Goal: Task Accomplishment & Management: Manage account settings

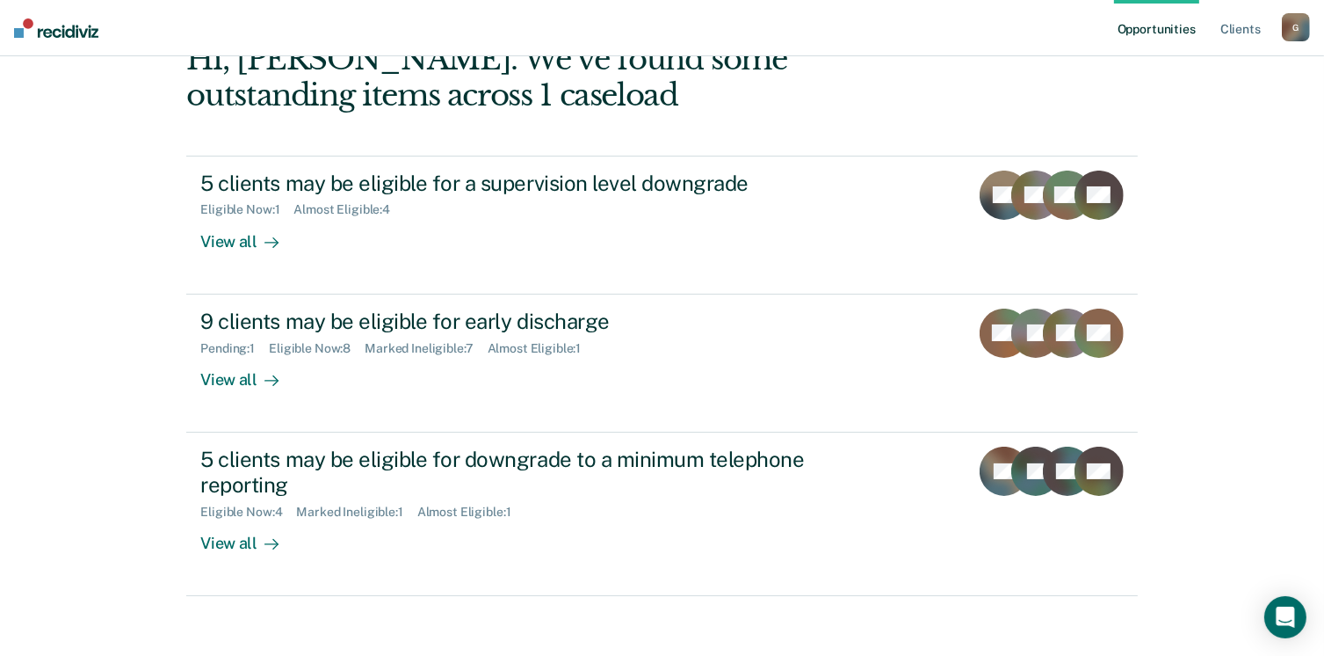
scroll to position [117, 0]
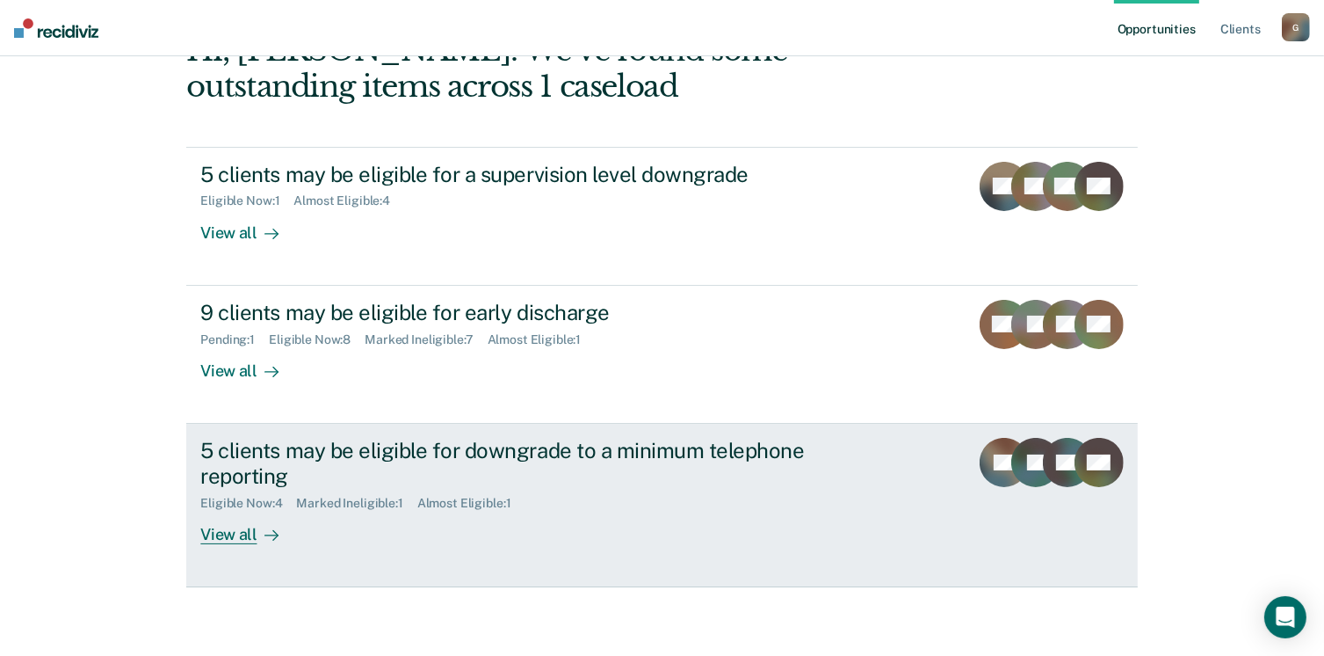
click at [245, 531] on div "View all" at bounding box center [249, 527] width 98 height 34
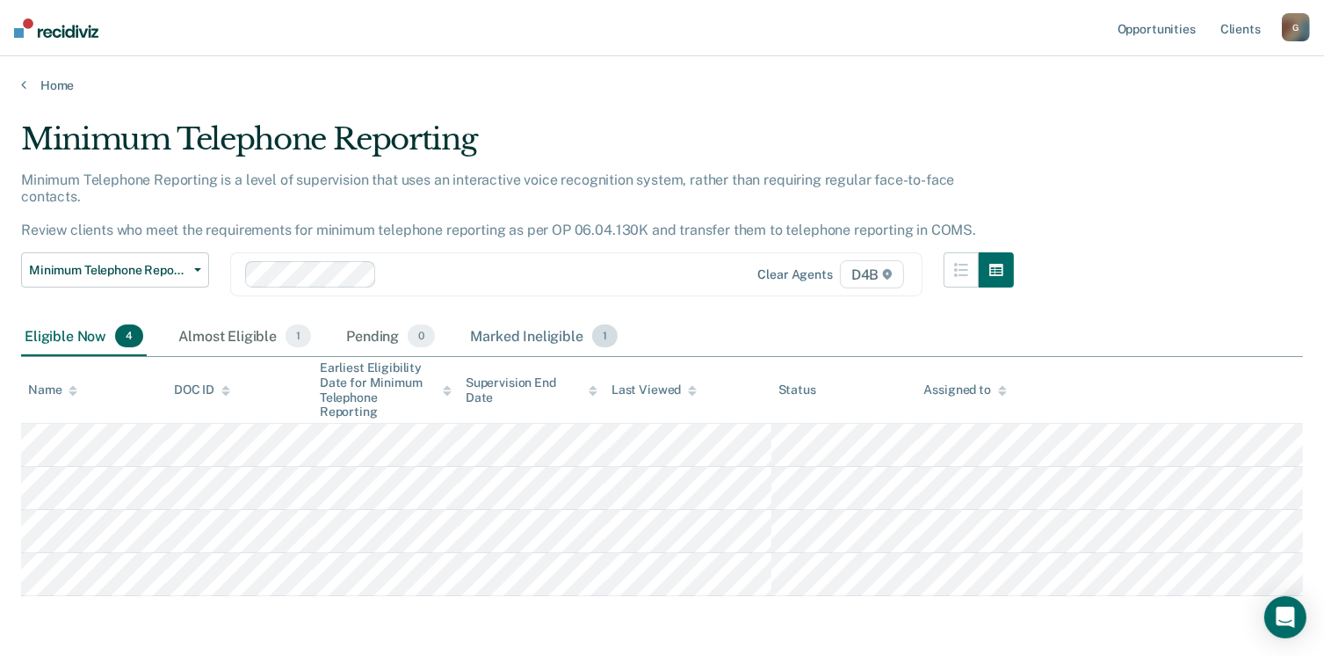
click at [549, 321] on div "Marked Ineligible 1" at bounding box center [544, 336] width 155 height 39
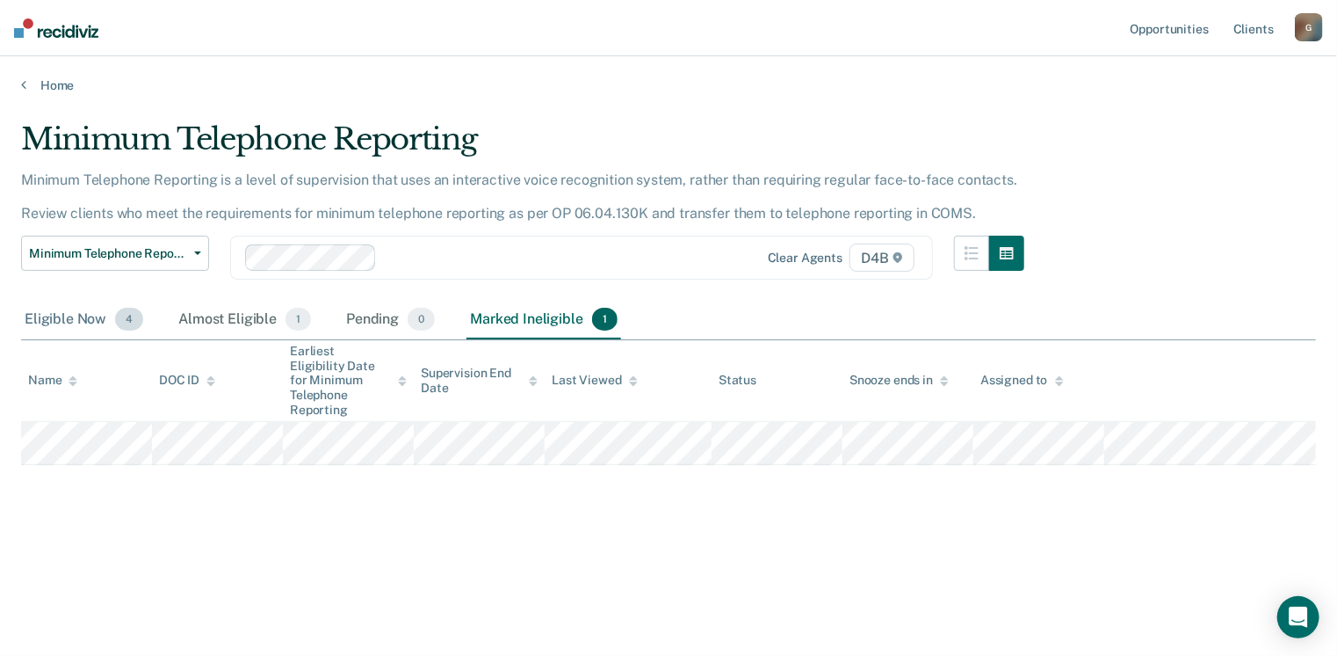
click at [77, 321] on div "Eligible Now 4" at bounding box center [84, 320] width 126 height 39
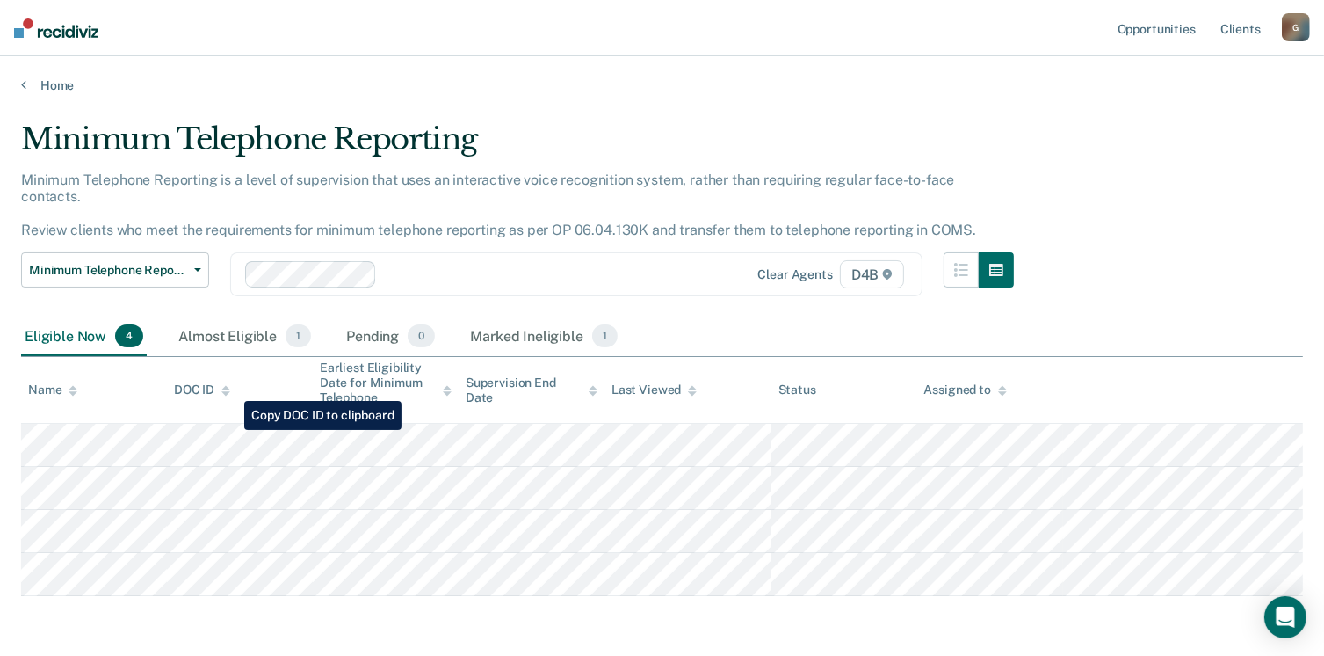
click at [231, 430] on tr at bounding box center [662, 445] width 1282 height 43
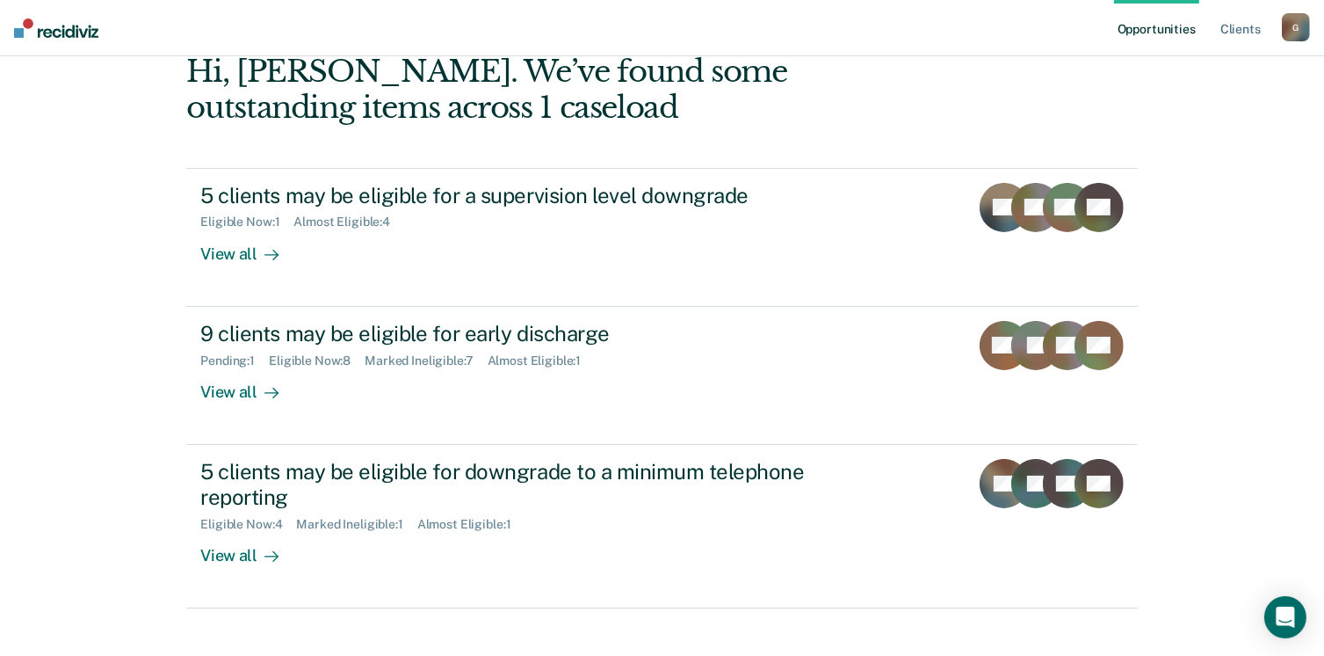
scroll to position [117, 0]
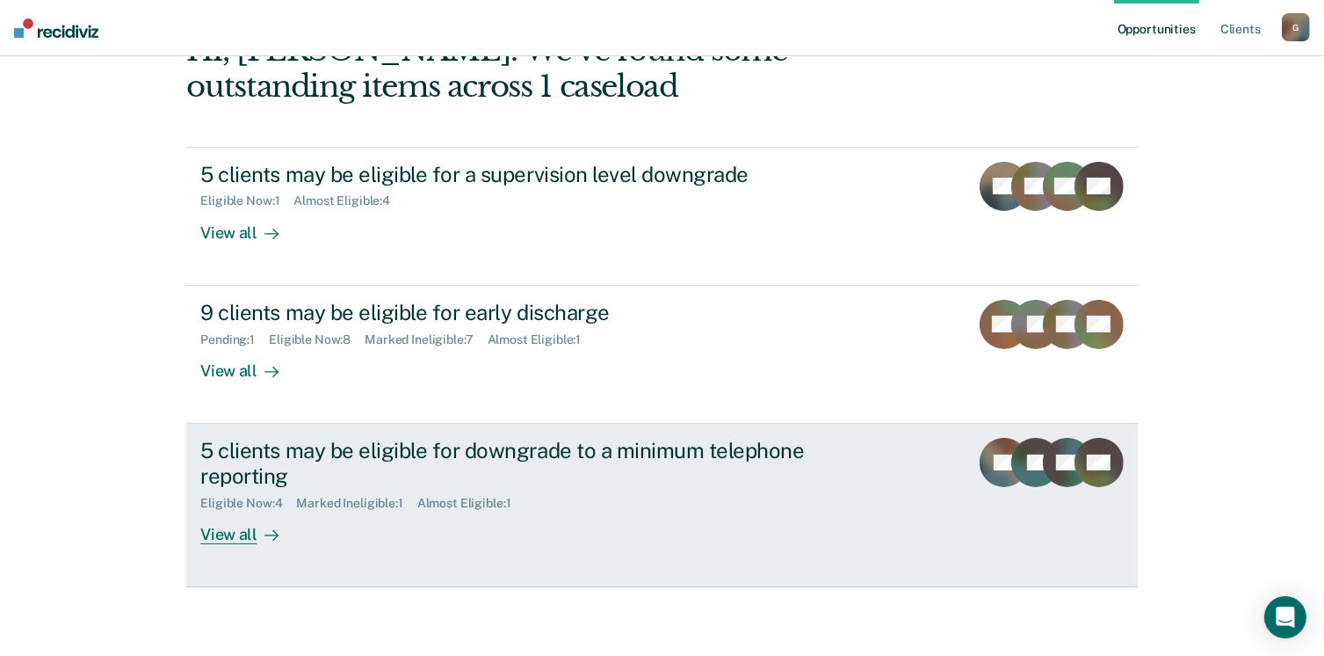
click at [232, 533] on div "View all" at bounding box center [249, 527] width 98 height 34
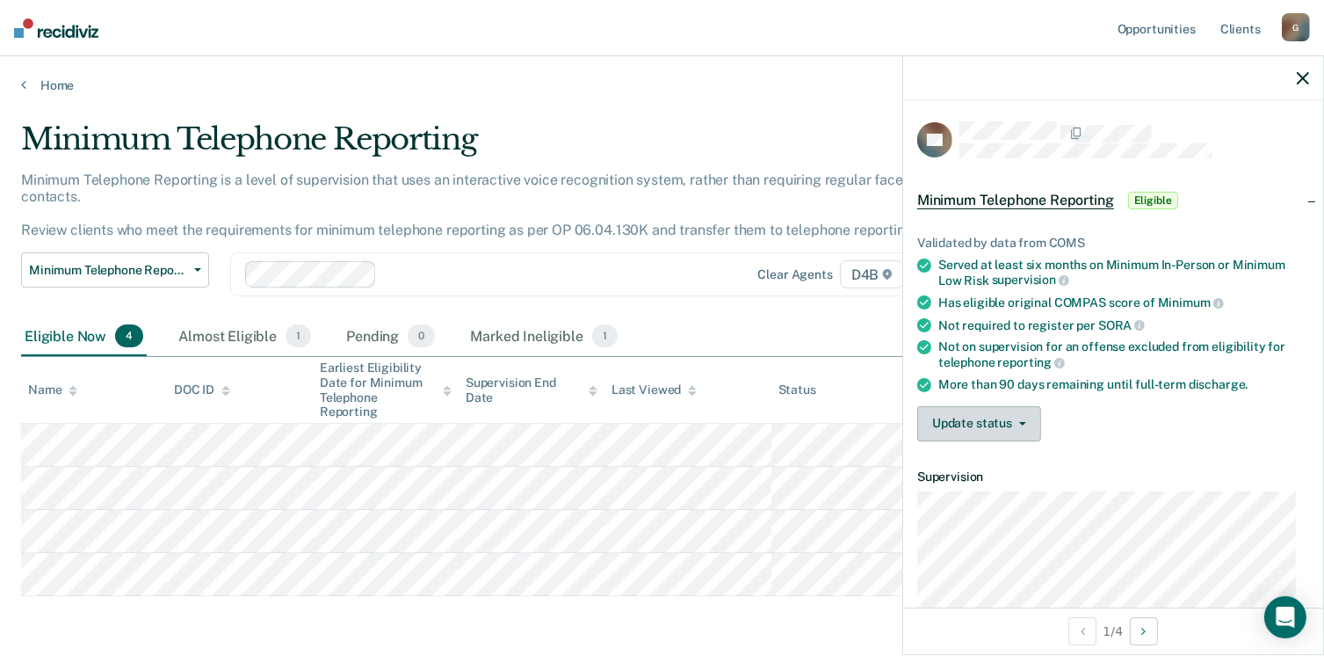
click at [1031, 419] on button "Update status" at bounding box center [979, 423] width 124 height 35
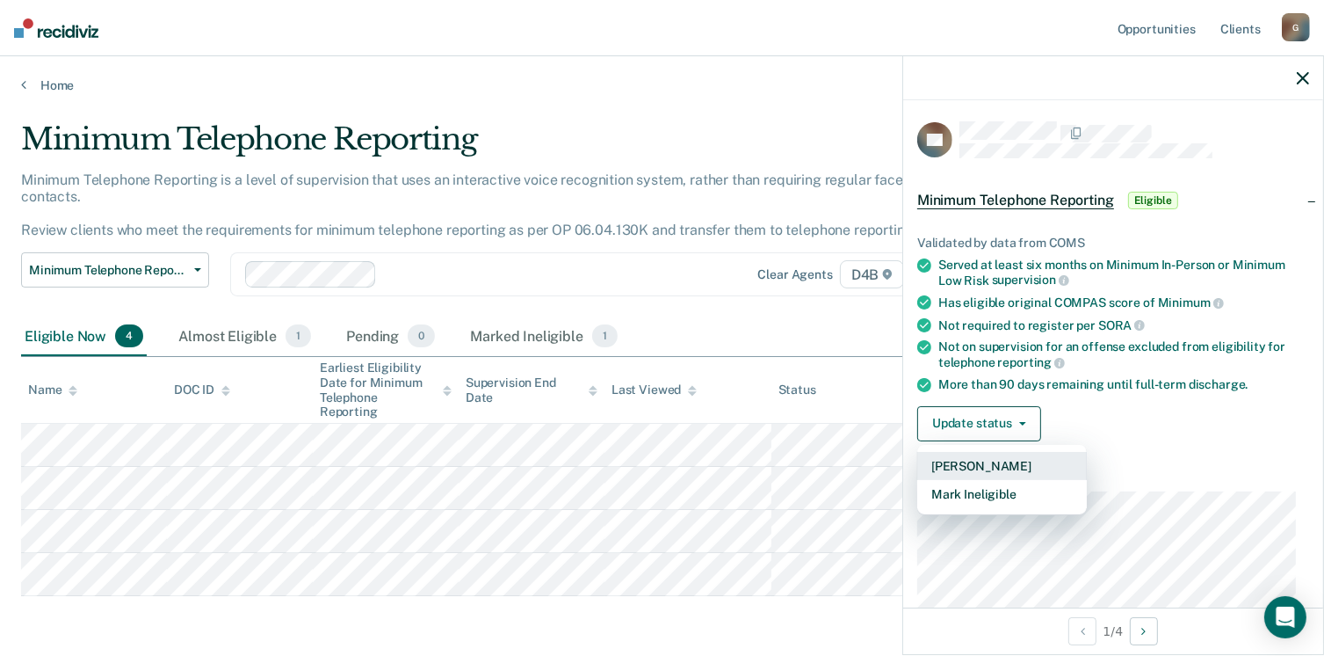
click at [1016, 462] on button "[PERSON_NAME]" at bounding box center [1002, 466] width 170 height 28
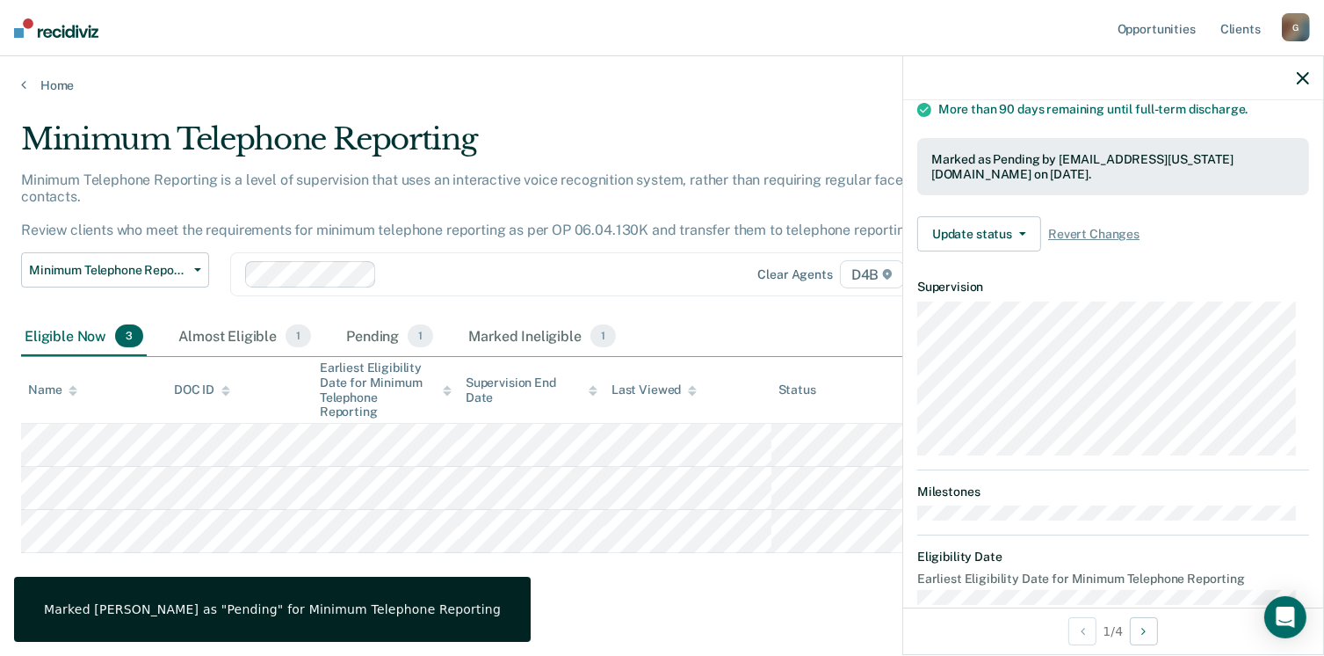
scroll to position [301, 0]
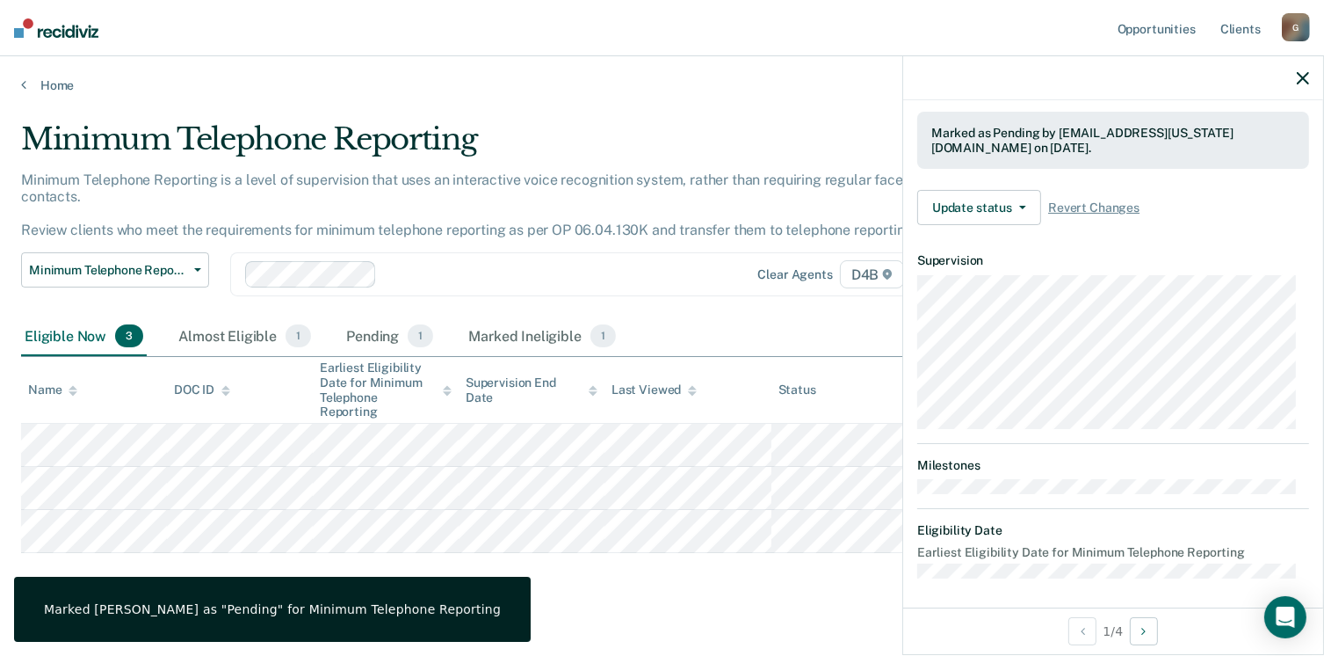
click at [691, 556] on div "Minimum Telephone Reporting Minimum Telephone Reporting is a level of supervisi…" at bounding box center [662, 362] width 1282 height 482
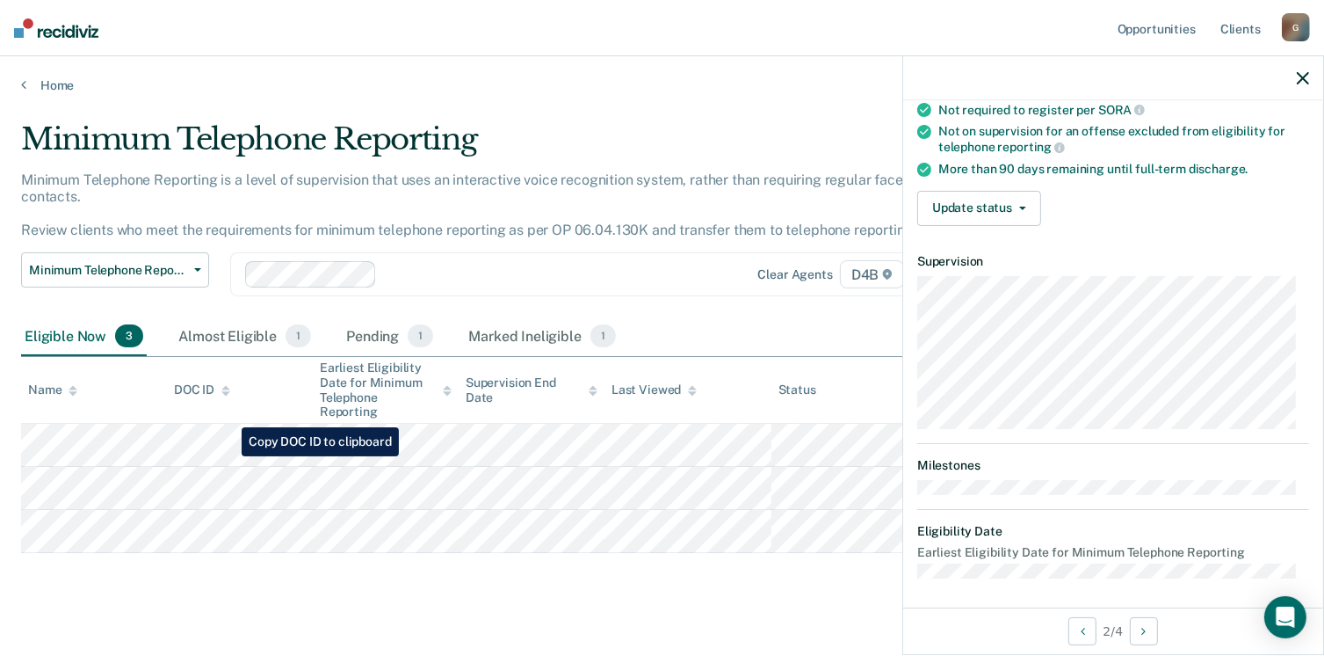
scroll to position [4, 0]
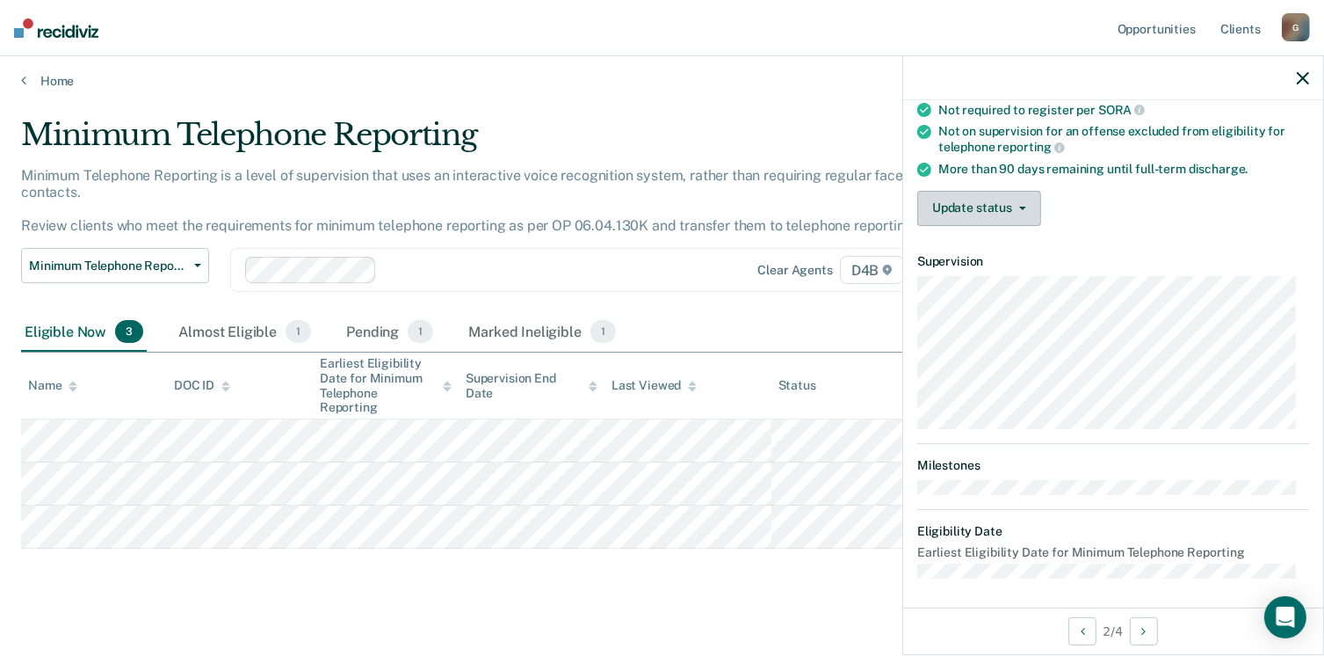
click at [1002, 202] on button "Update status" at bounding box center [979, 208] width 124 height 35
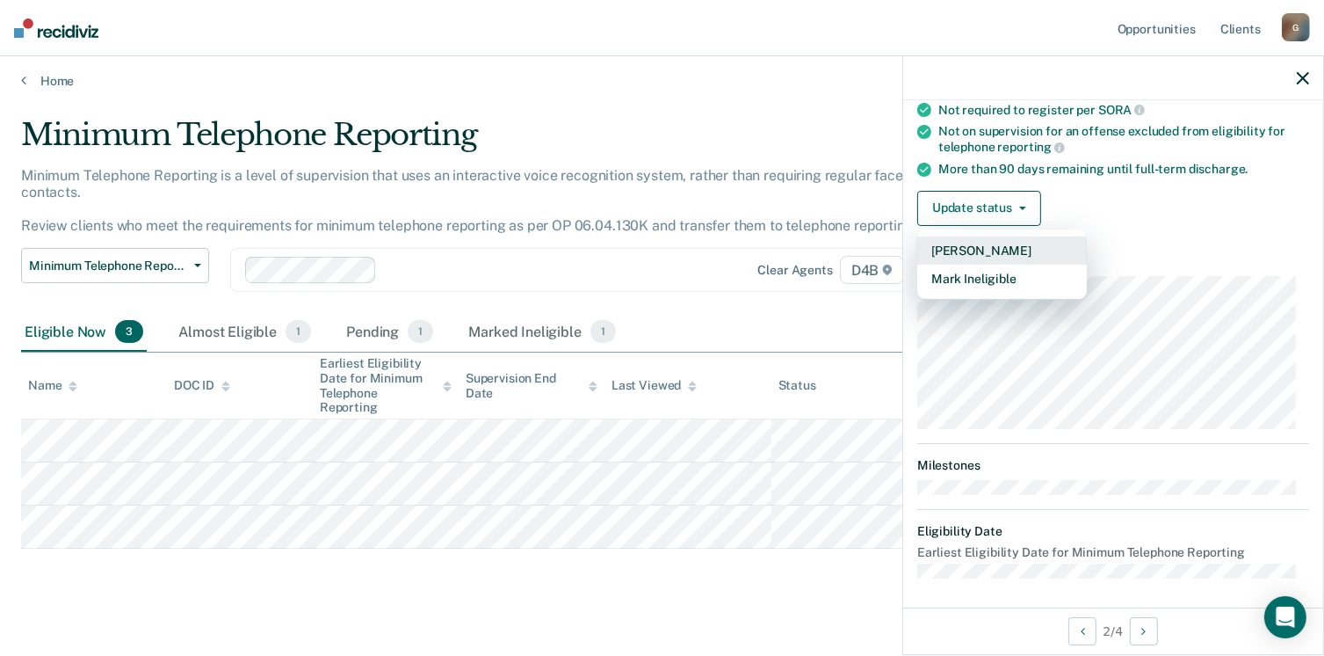
click at [988, 243] on button "[PERSON_NAME]" at bounding box center [1002, 250] width 170 height 28
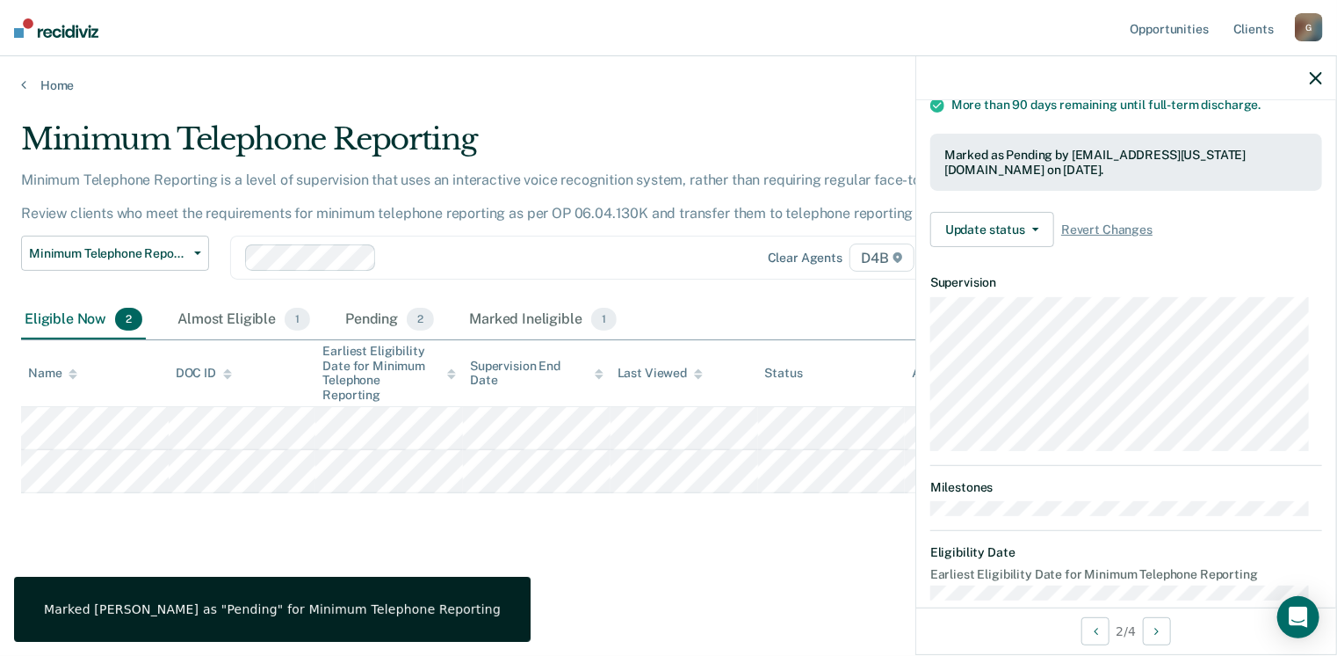
scroll to position [301, 0]
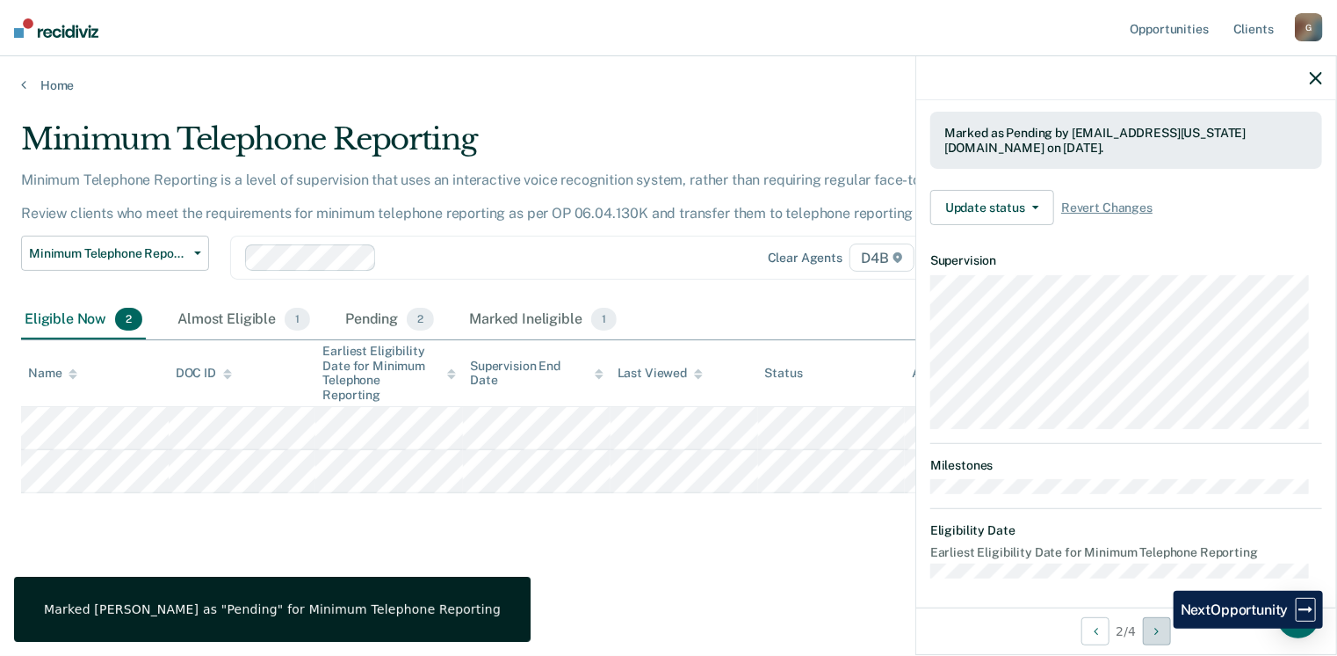
click at [1159, 628] on icon "Next Opportunity" at bounding box center [1157, 631] width 4 height 12
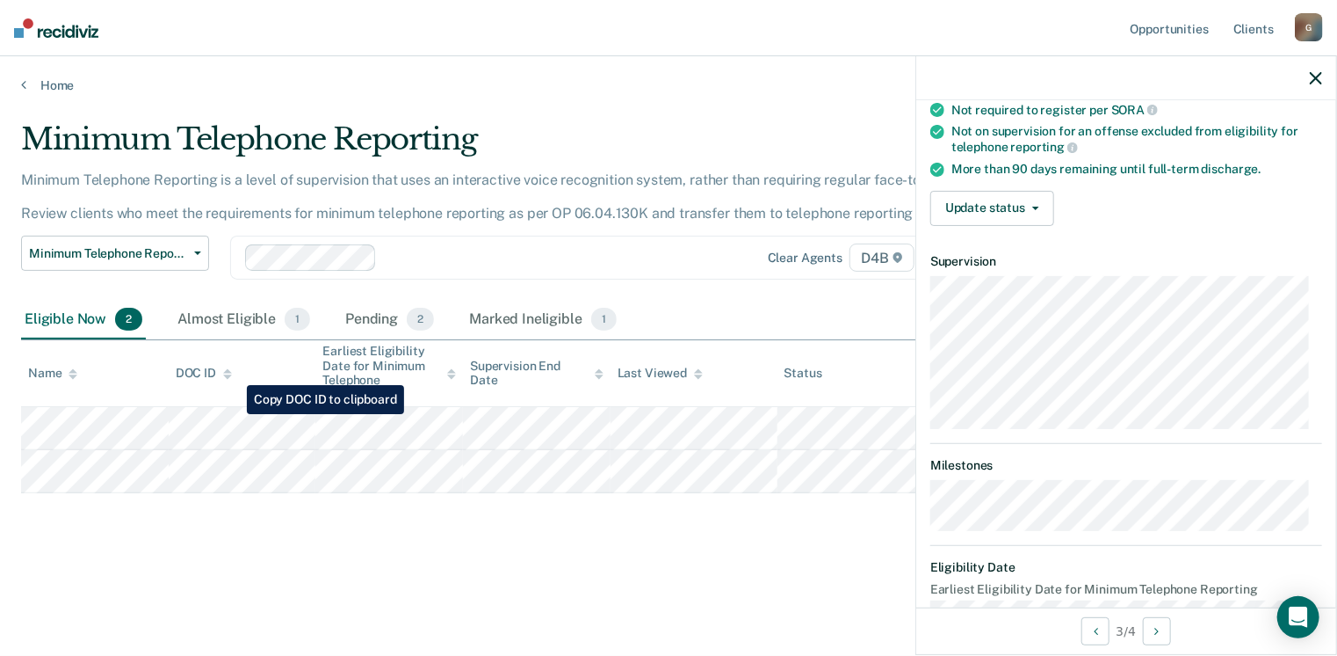
click at [234, 414] on tr at bounding box center [668, 428] width 1295 height 43
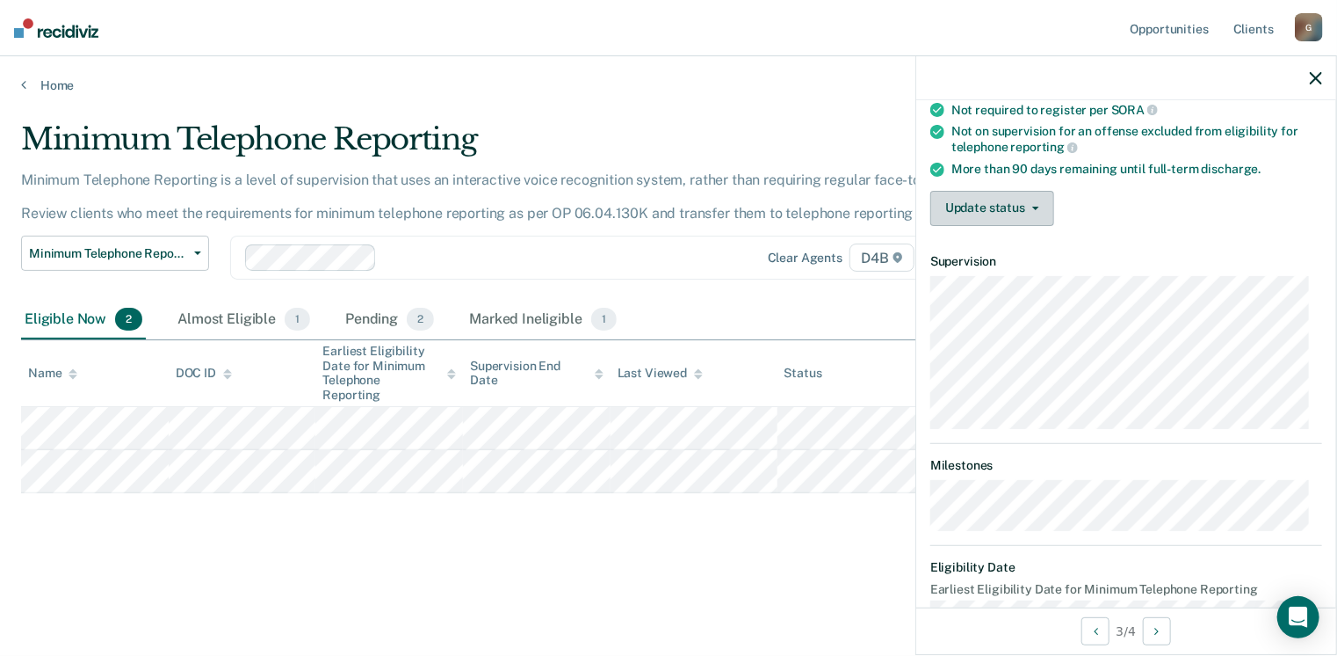
click at [1026, 207] on span "button" at bounding box center [1033, 209] width 14 height 4
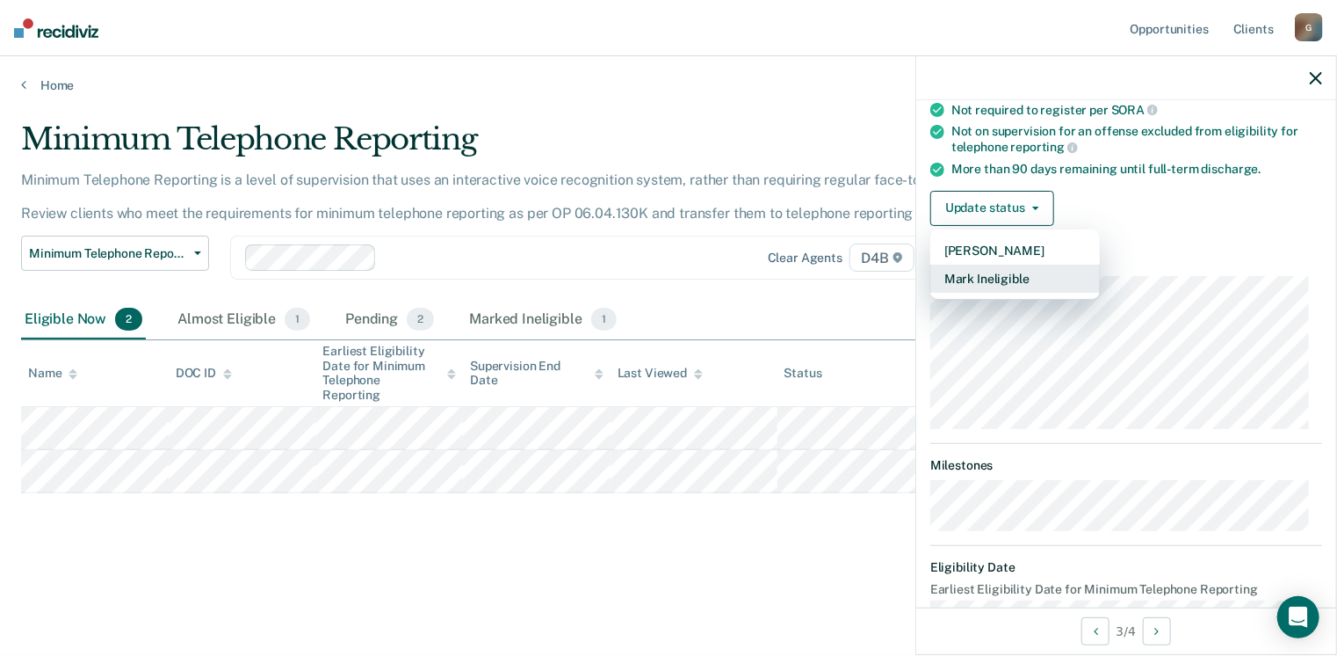
click at [1030, 273] on button "Mark Ineligible" at bounding box center [1016, 279] width 170 height 28
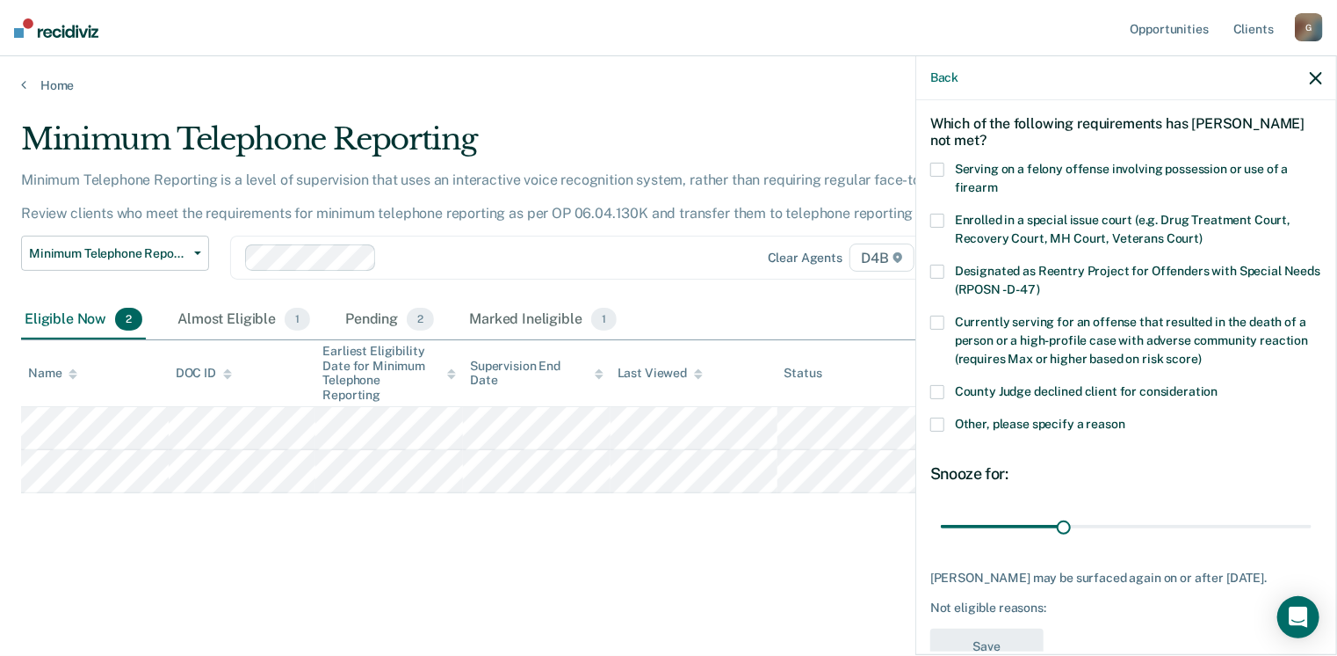
scroll to position [74, 0]
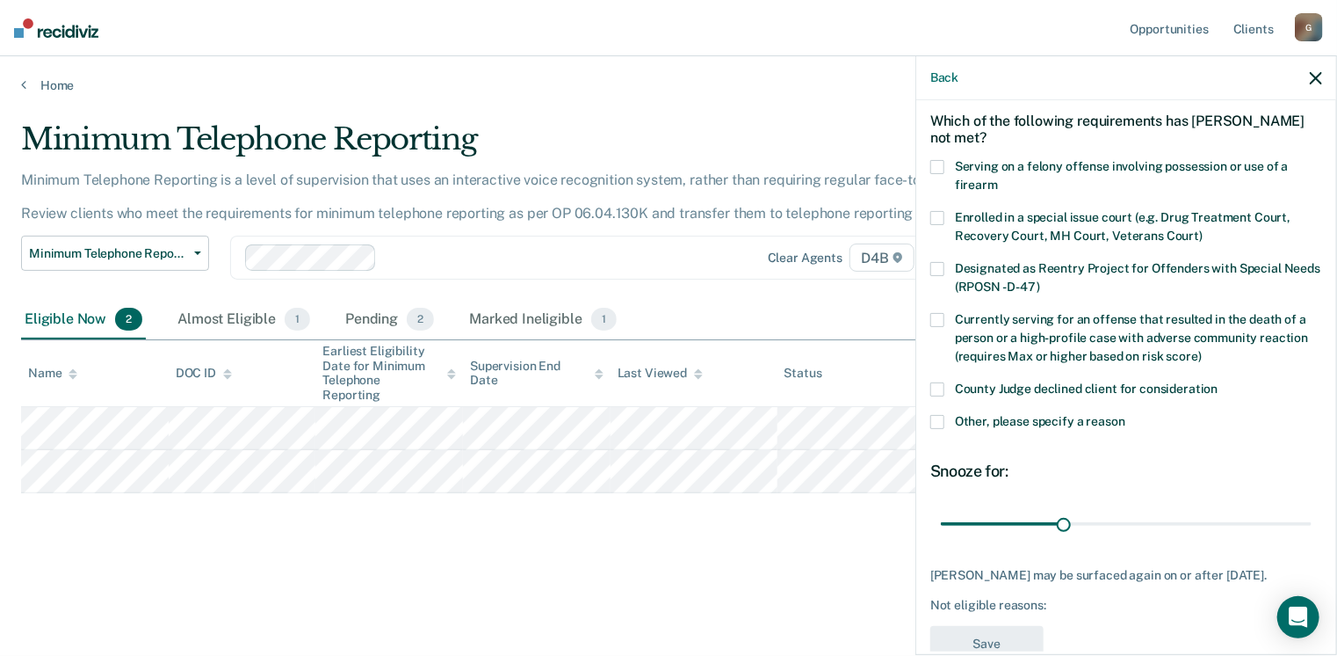
click at [934, 416] on span at bounding box center [938, 422] width 14 height 14
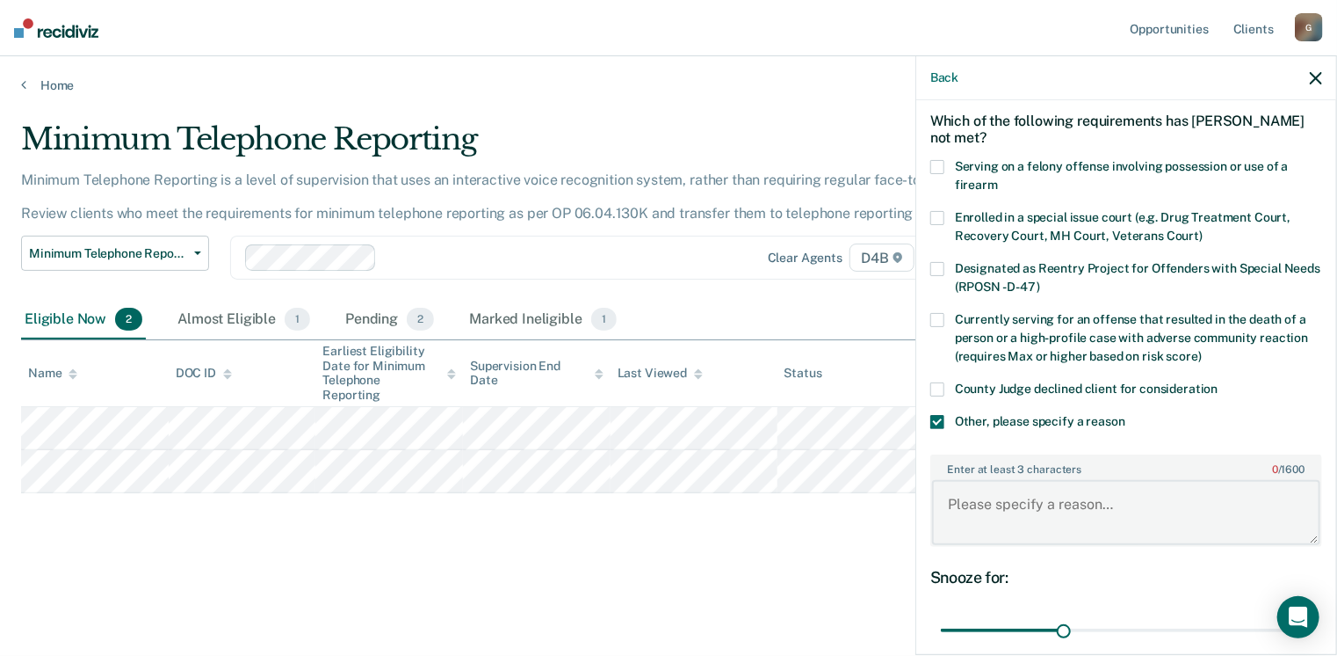
click at [1012, 507] on textarea "Enter at least 3 characters 0 / 1600" at bounding box center [1126, 512] width 388 height 65
type textarea "Delay of Sentence extension."
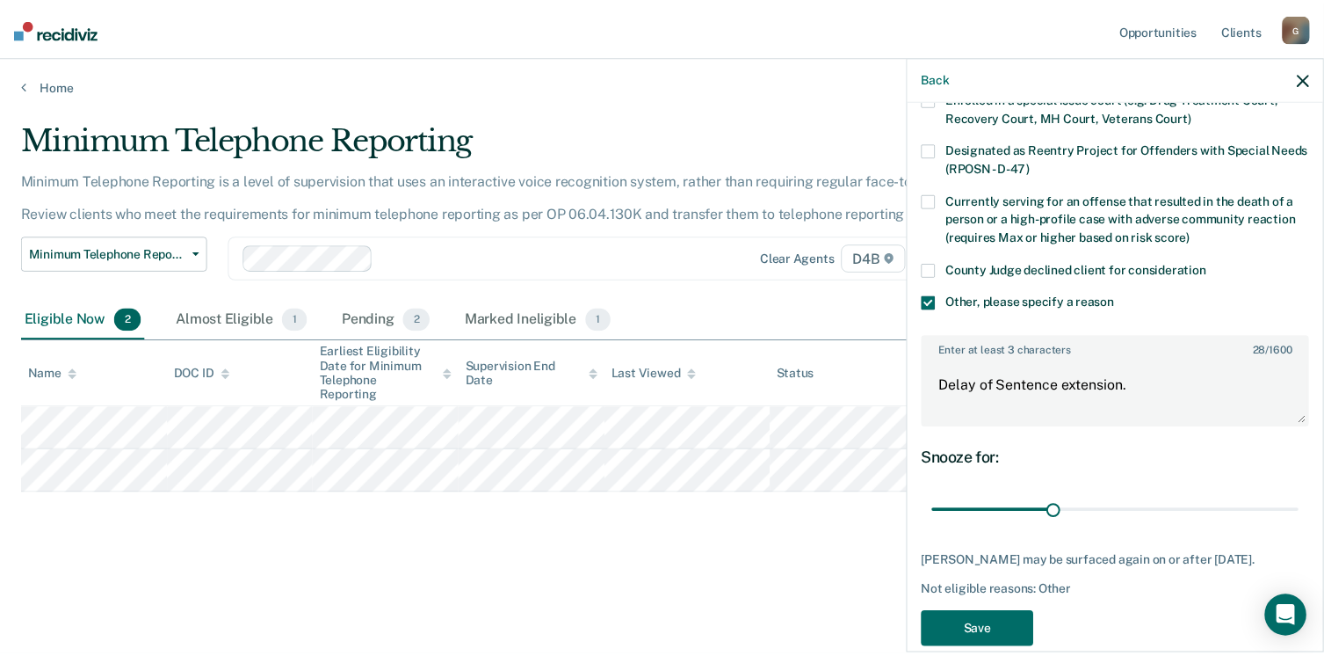
scroll to position [209, 0]
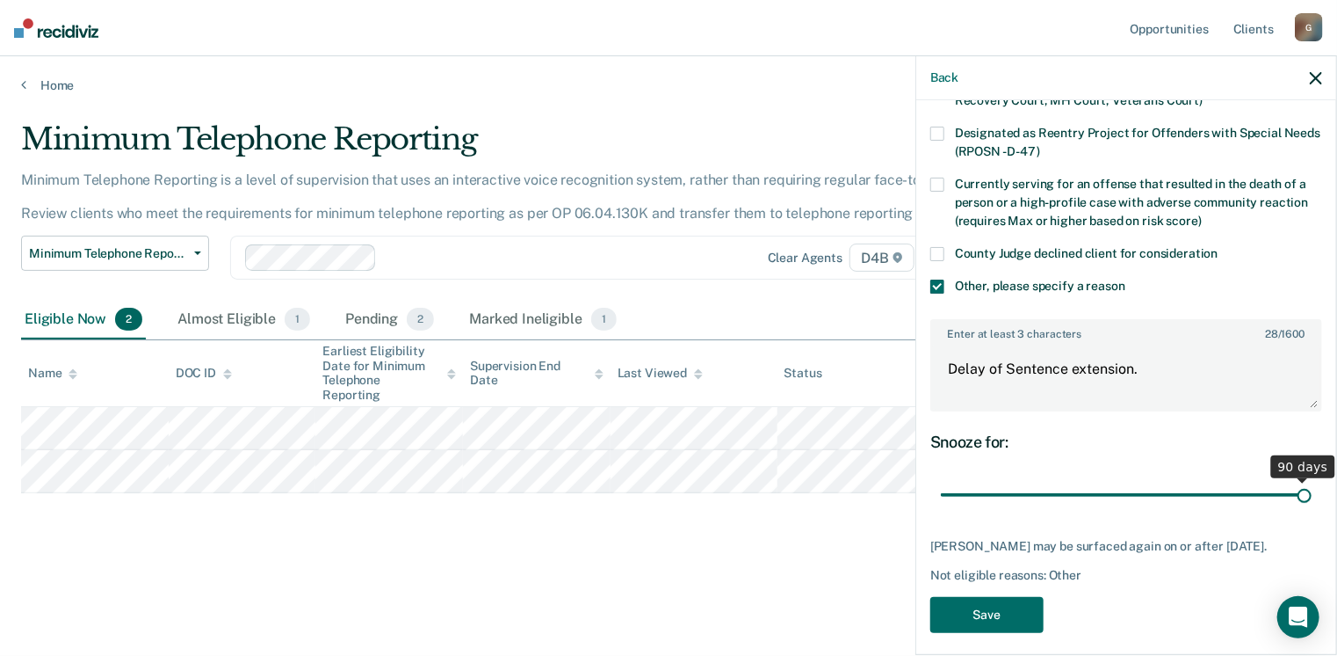
drag, startPoint x: 1059, startPoint y: 489, endPoint x: 1314, endPoint y: 478, distance: 255.1
type input "90"
click at [1312, 480] on input "range" at bounding box center [1126, 495] width 371 height 31
click at [991, 617] on button "Save" at bounding box center [987, 615] width 113 height 36
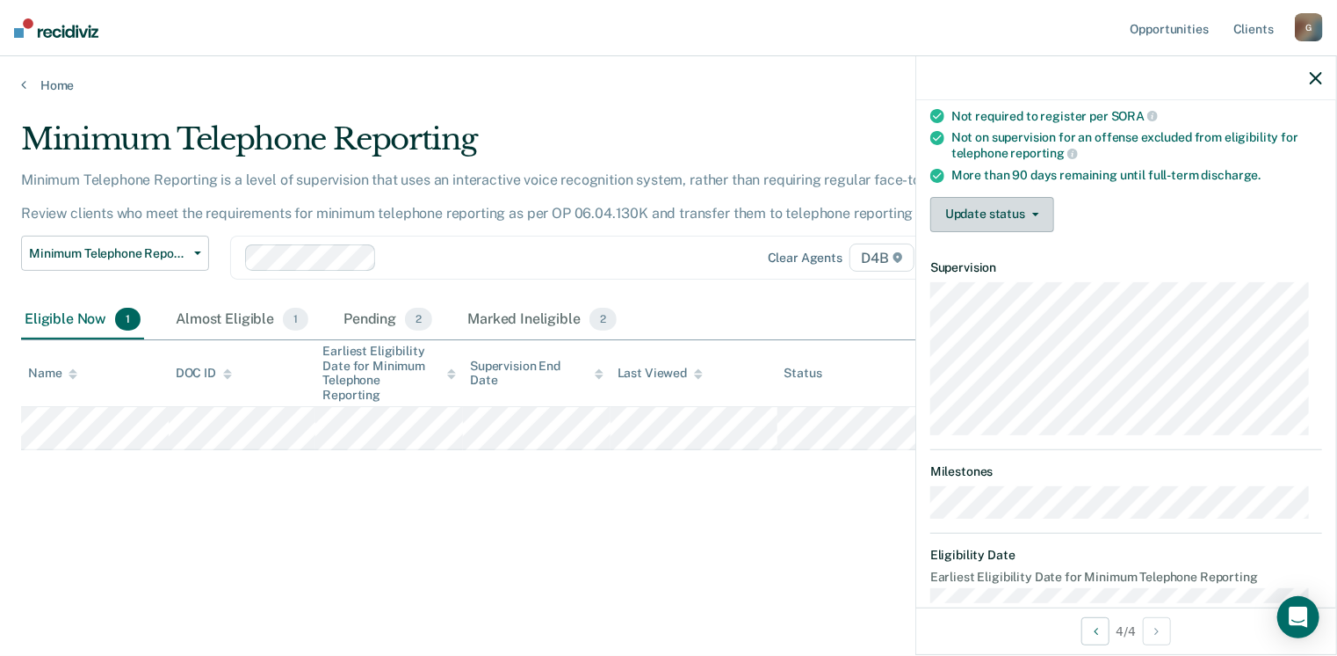
click at [1008, 207] on button "Update status" at bounding box center [993, 214] width 124 height 35
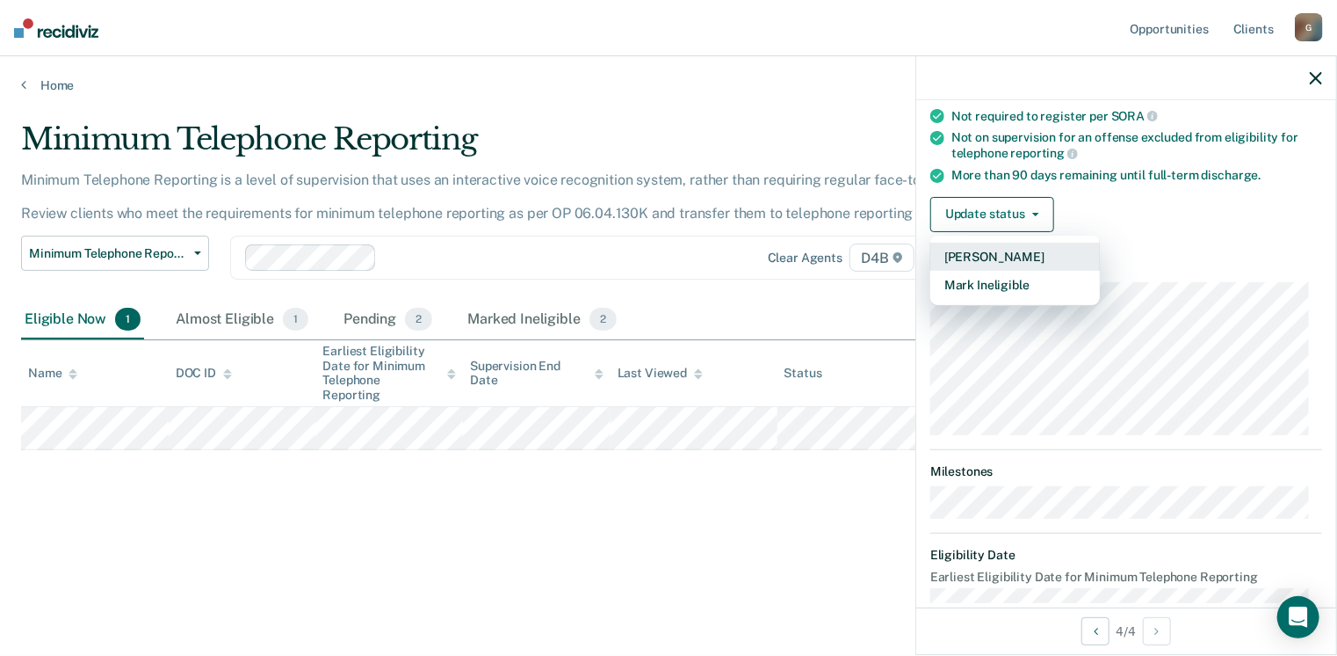
click at [1012, 247] on button "[PERSON_NAME]" at bounding box center [1016, 257] width 170 height 28
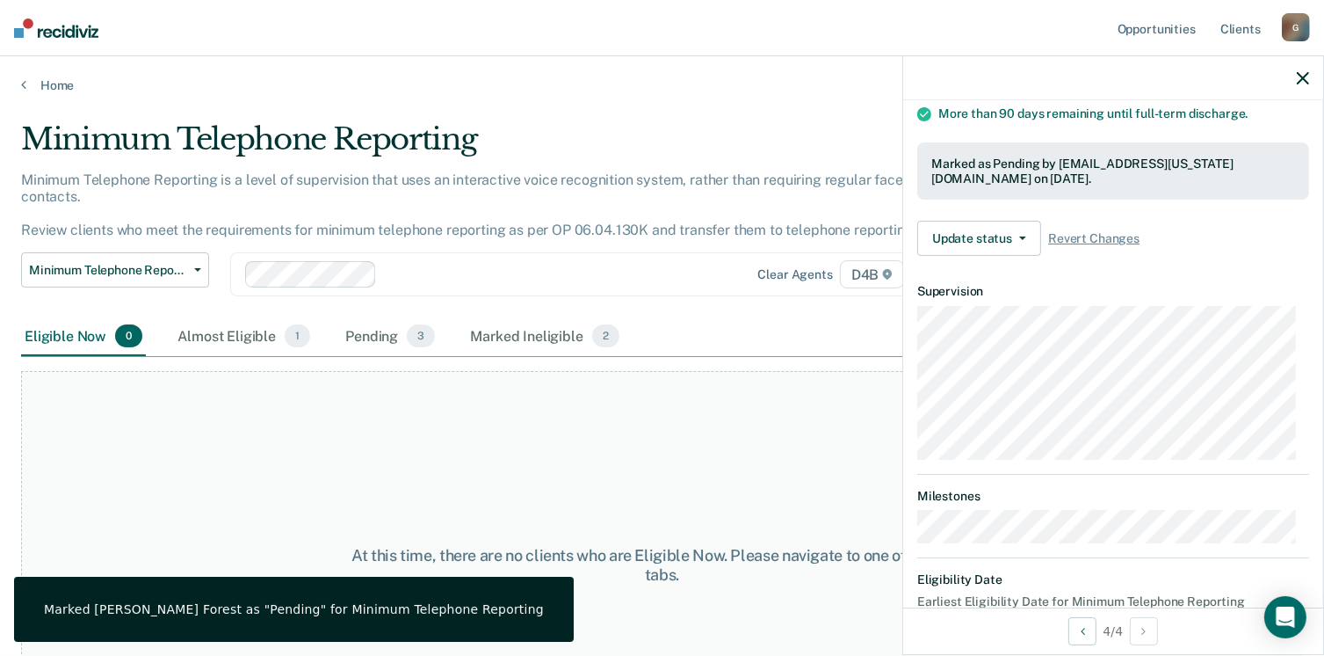
scroll to position [320, 0]
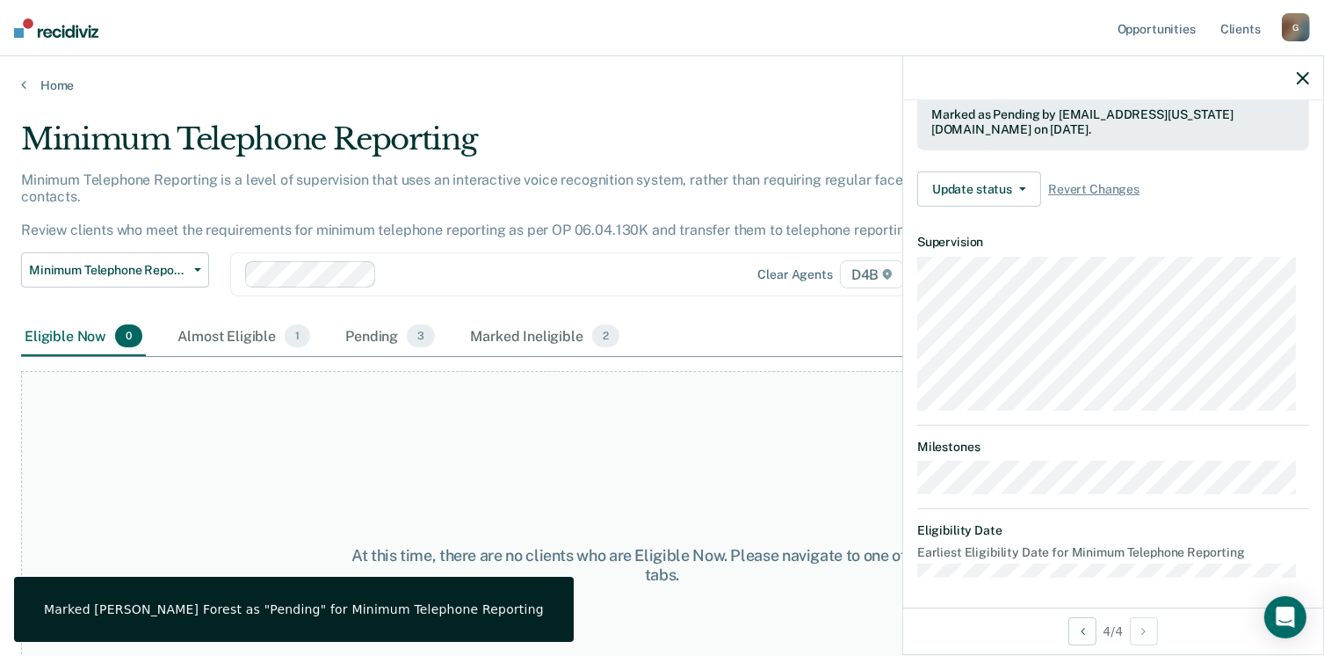
click at [547, 415] on div "At this time, there are no clients who are Eligible Now. Please navigate to one…" at bounding box center [662, 565] width 1282 height 388
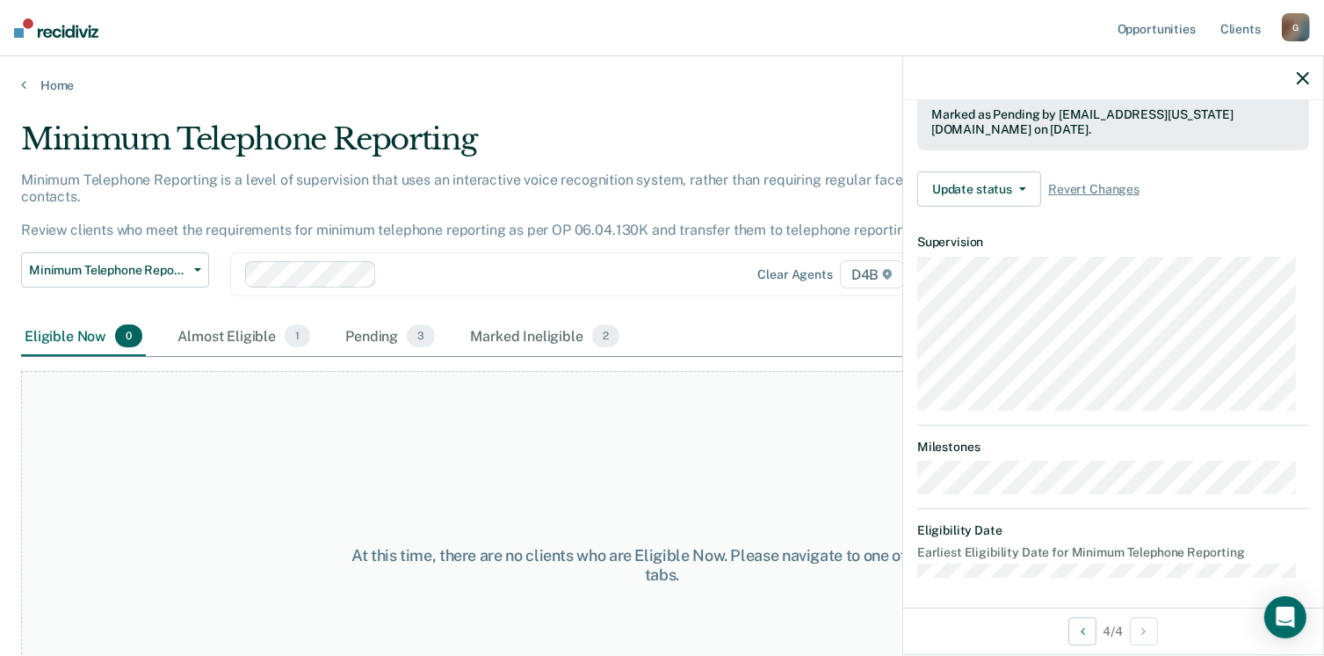
click at [1302, 78] on icon "button" at bounding box center [1303, 78] width 12 height 12
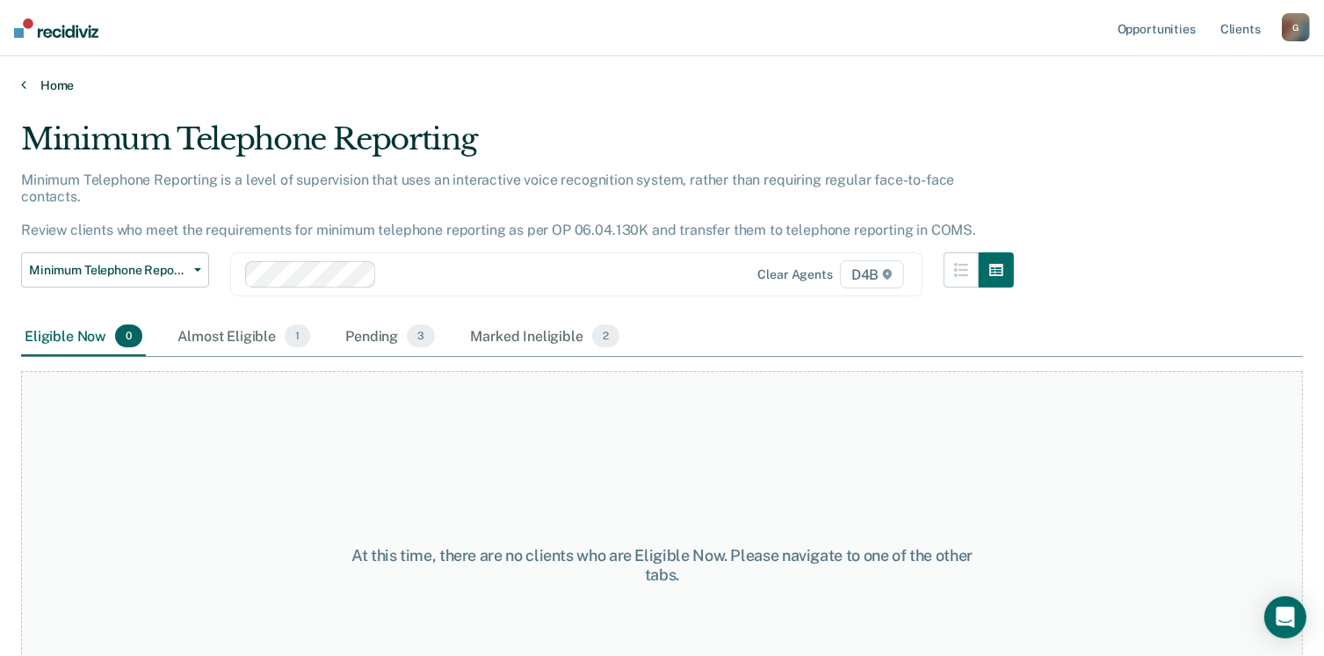
click at [31, 83] on link "Home" at bounding box center [662, 85] width 1282 height 16
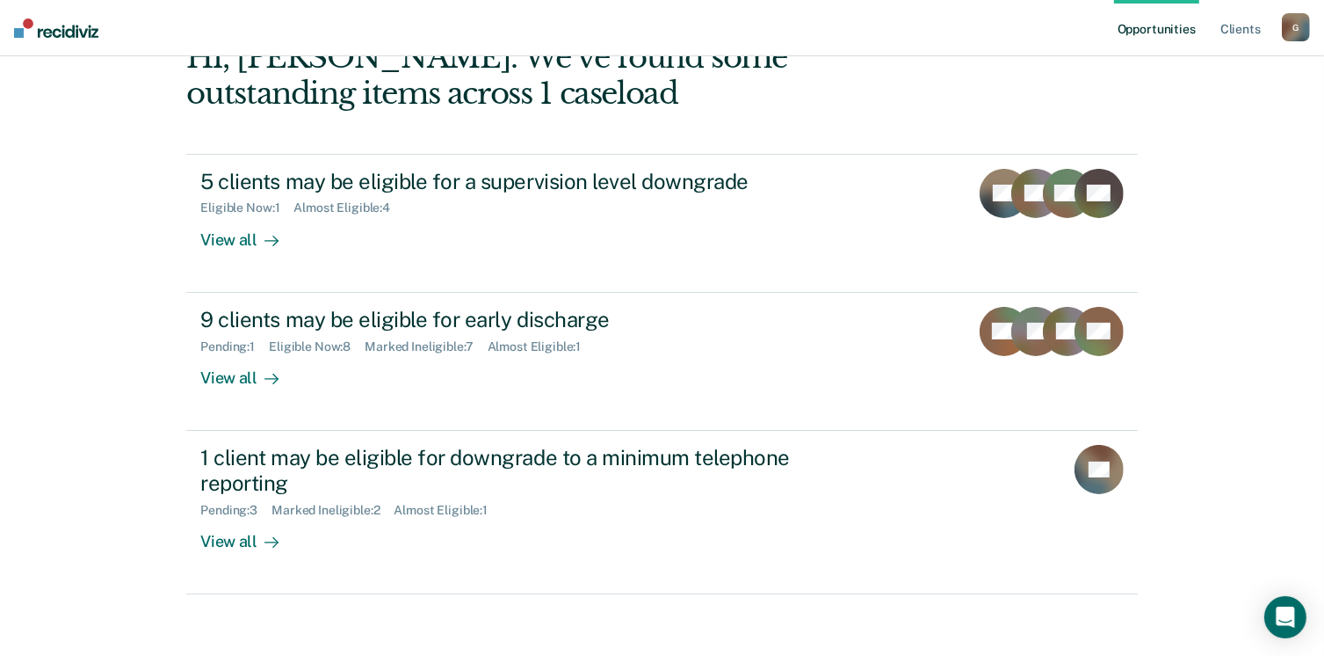
scroll to position [117, 0]
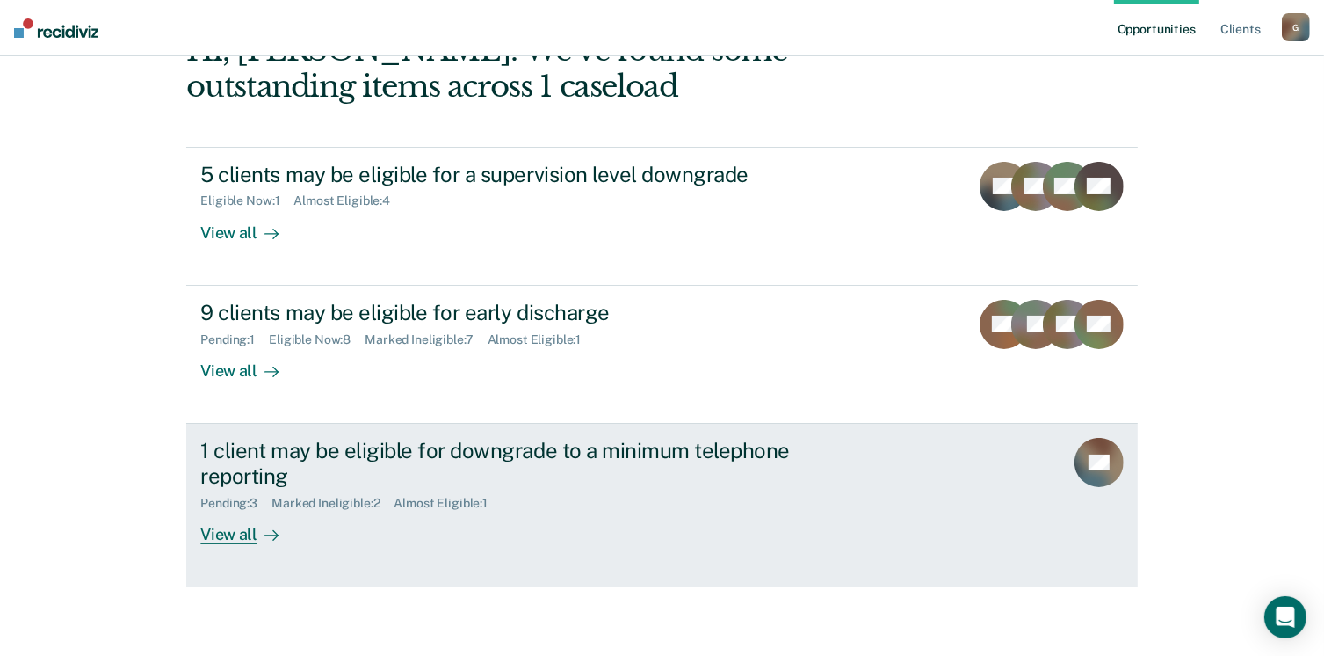
click at [215, 532] on div "View all" at bounding box center [249, 527] width 98 height 34
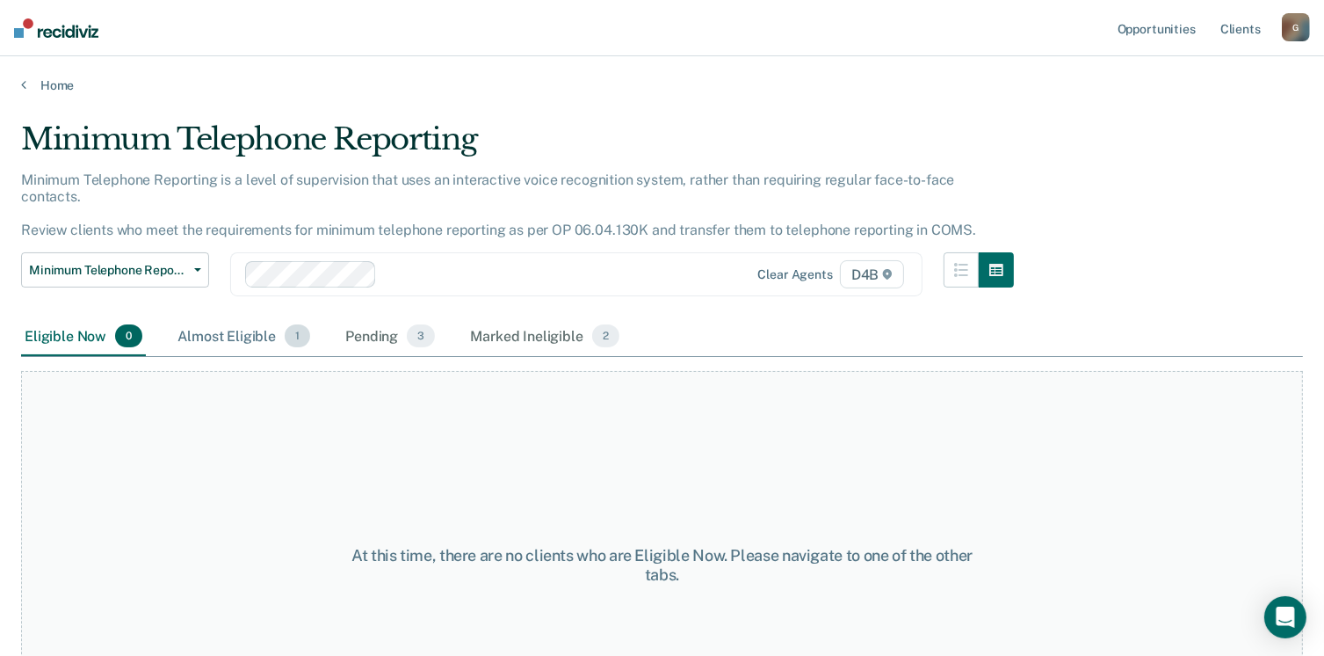
click at [227, 317] on div "Almost Eligible 1" at bounding box center [244, 336] width 140 height 39
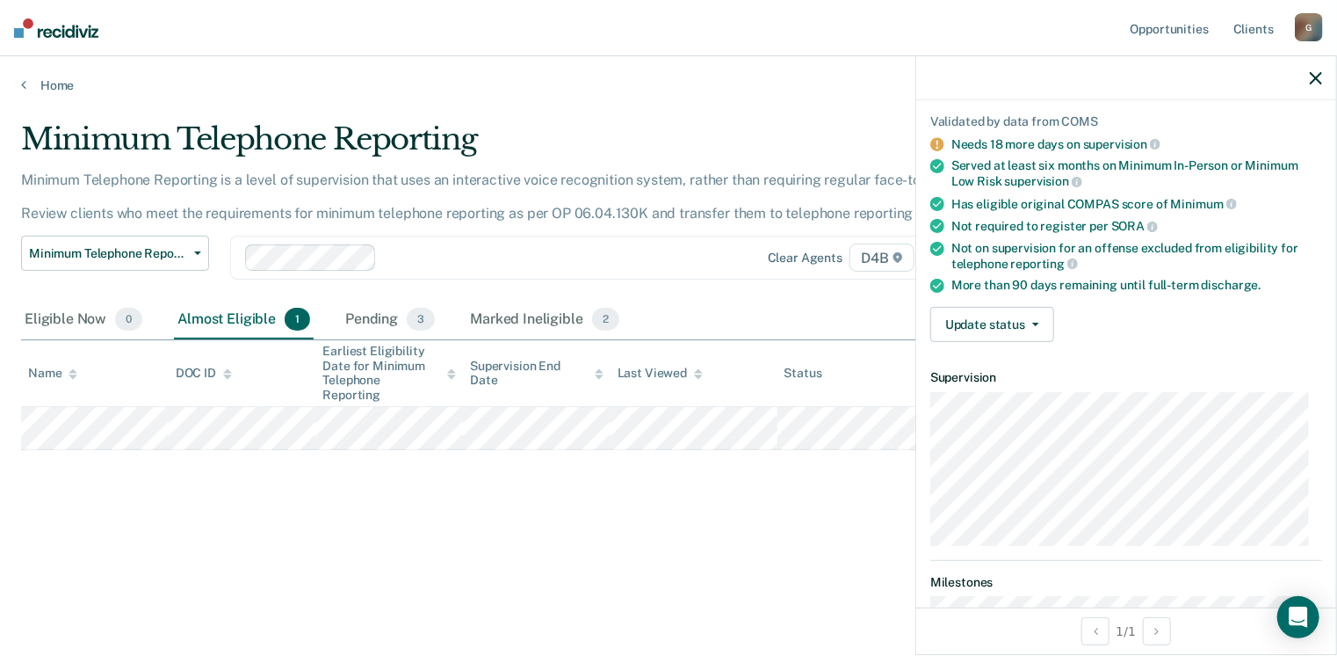
scroll to position [237, 0]
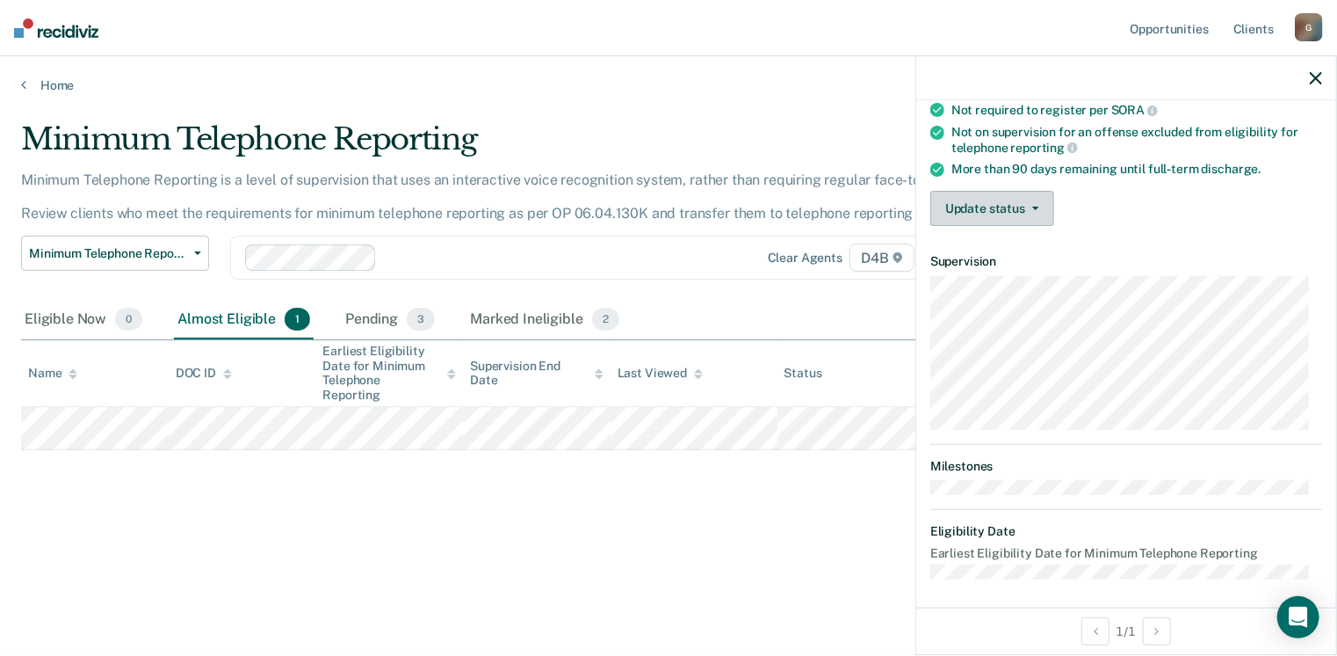
click at [1030, 207] on span "button" at bounding box center [1033, 209] width 14 height 4
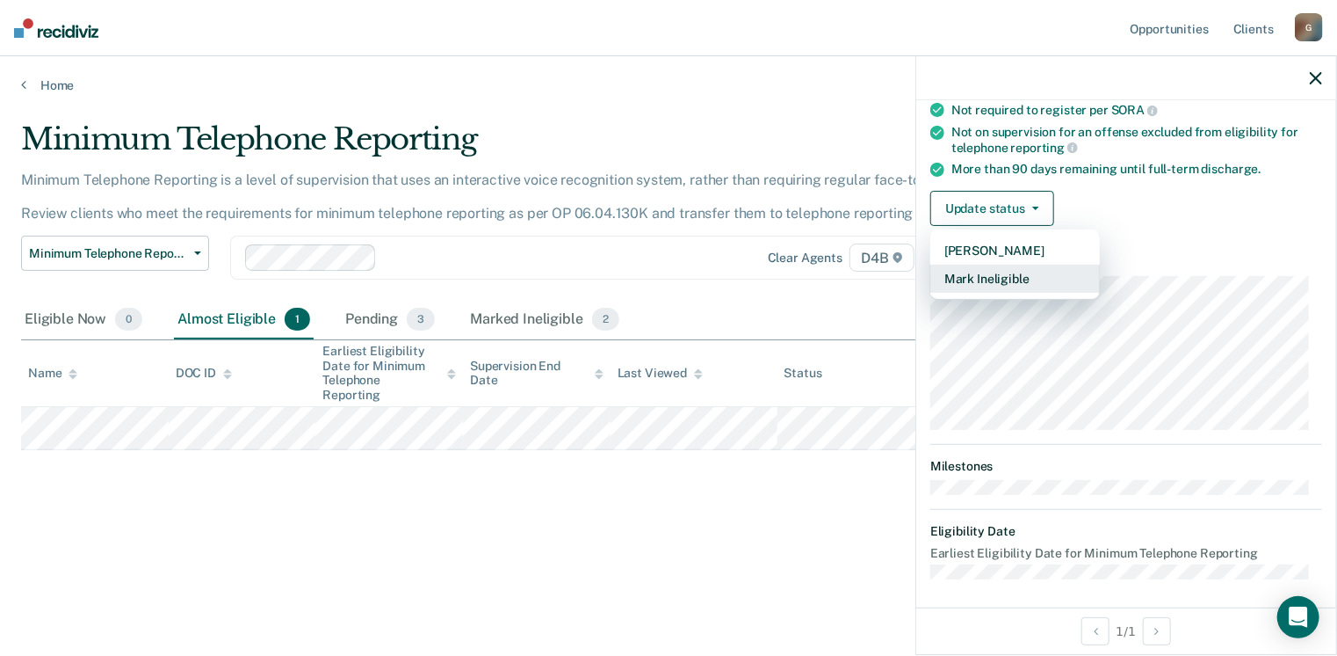
click at [1023, 280] on button "Mark Ineligible" at bounding box center [1016, 279] width 170 height 28
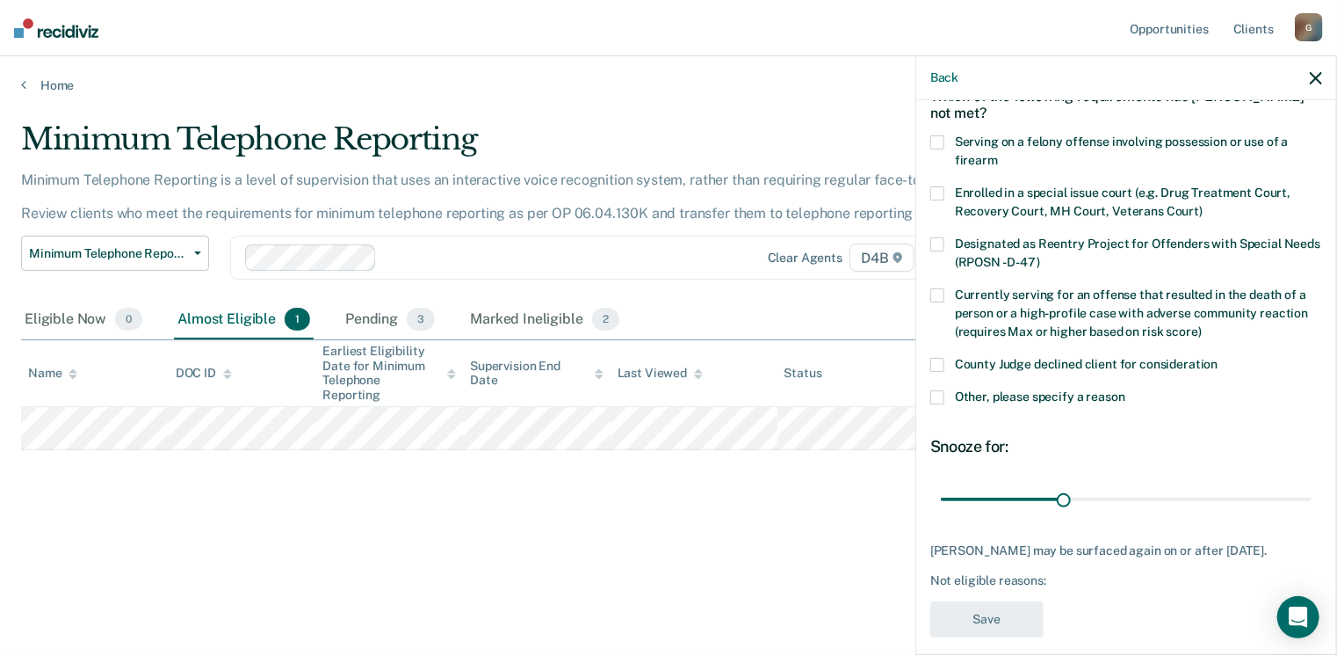
scroll to position [128, 0]
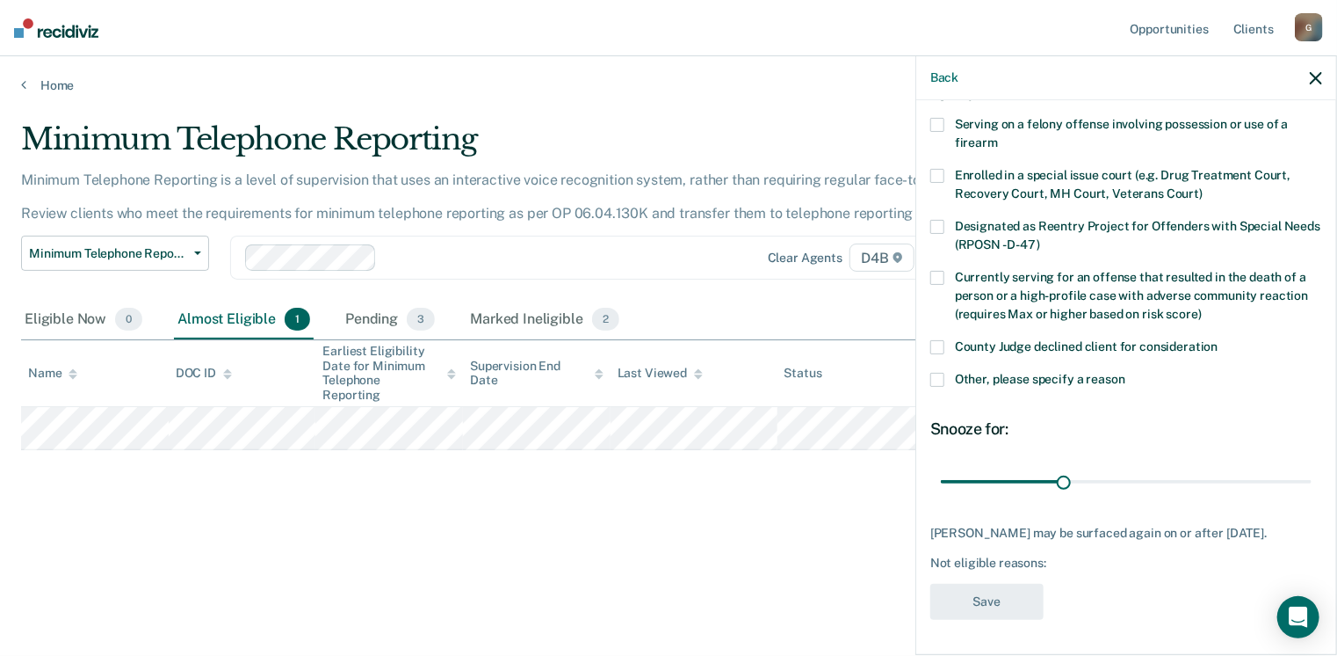
click at [942, 373] on span at bounding box center [938, 380] width 14 height 14
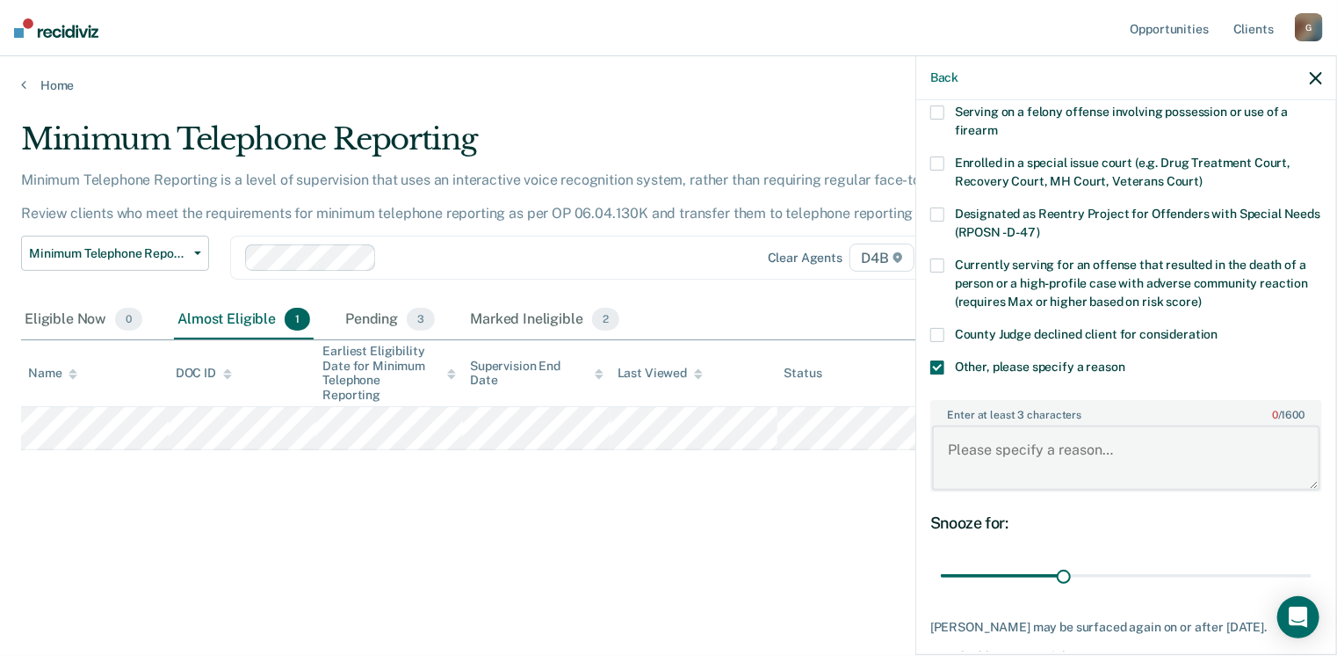
click at [1026, 440] on textarea "Enter at least 3 characters 0 / 1600" at bounding box center [1126, 457] width 388 height 65
click at [1028, 444] on textarea "OUIL" at bounding box center [1126, 457] width 388 height 65
paste textarea "Operating Intoxicated/Impaired/Controlled Substance - 3rd"
type textarea "OUIL-Operating Intoxicated/Impaired/Controlled Substance - 3rd"
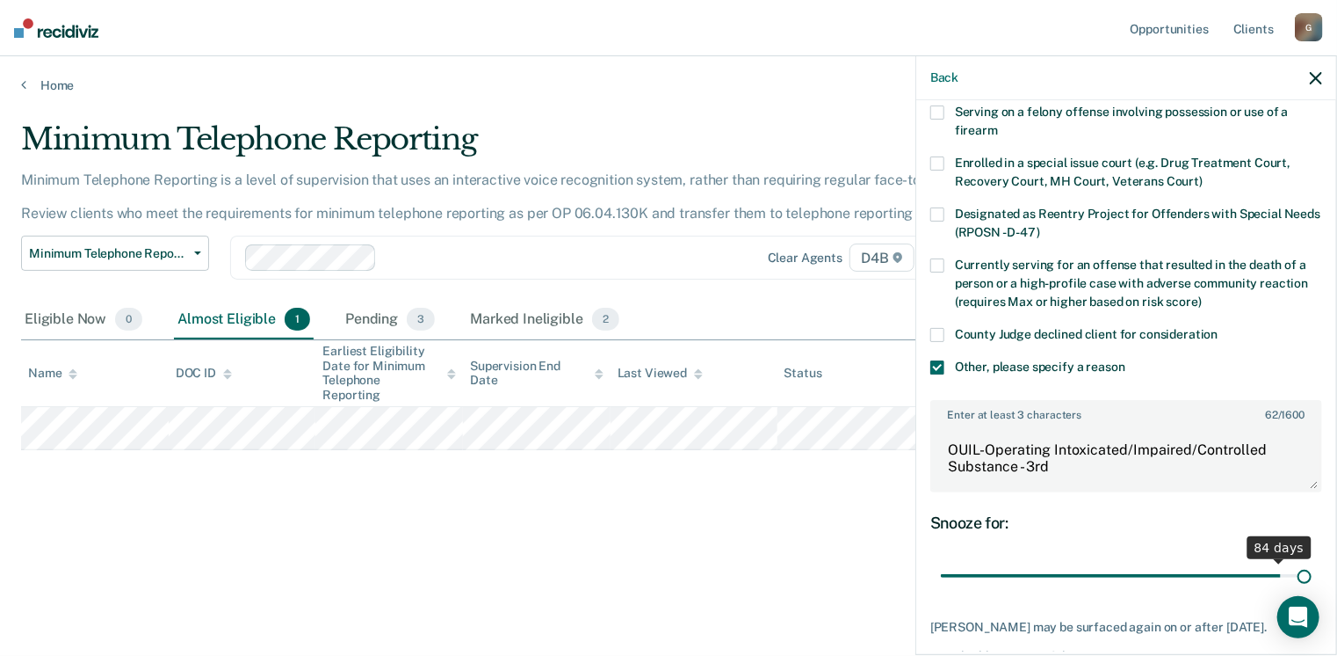
drag, startPoint x: 1065, startPoint y: 569, endPoint x: 1297, endPoint y: 538, distance: 234.1
type input "90"
click at [1297, 561] on input "range" at bounding box center [1126, 576] width 371 height 31
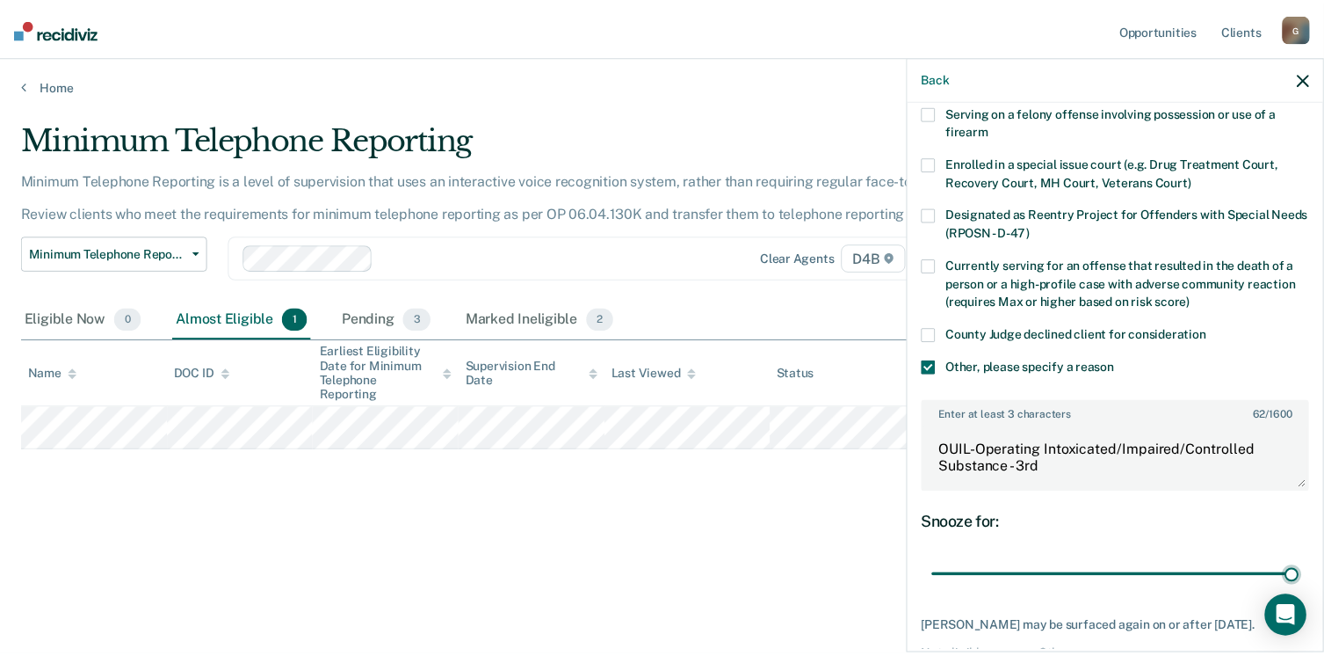
scroll to position [233, 0]
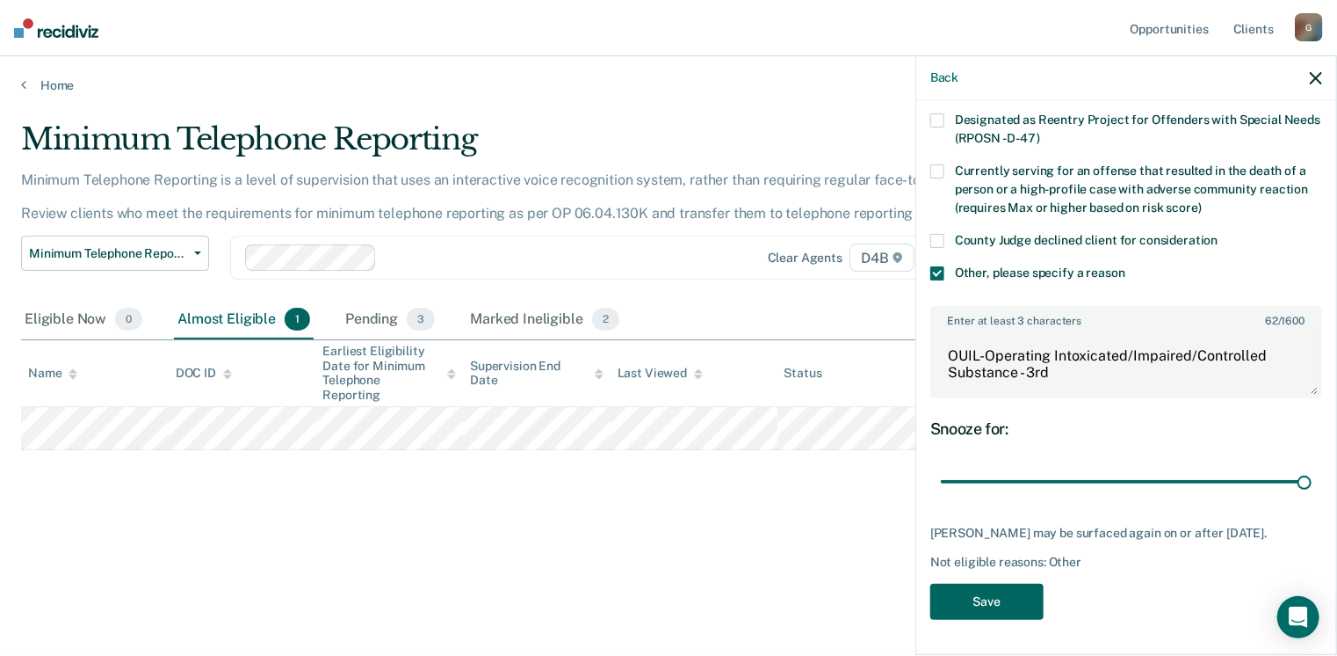
click at [1008, 612] on button "Save" at bounding box center [987, 601] width 113 height 36
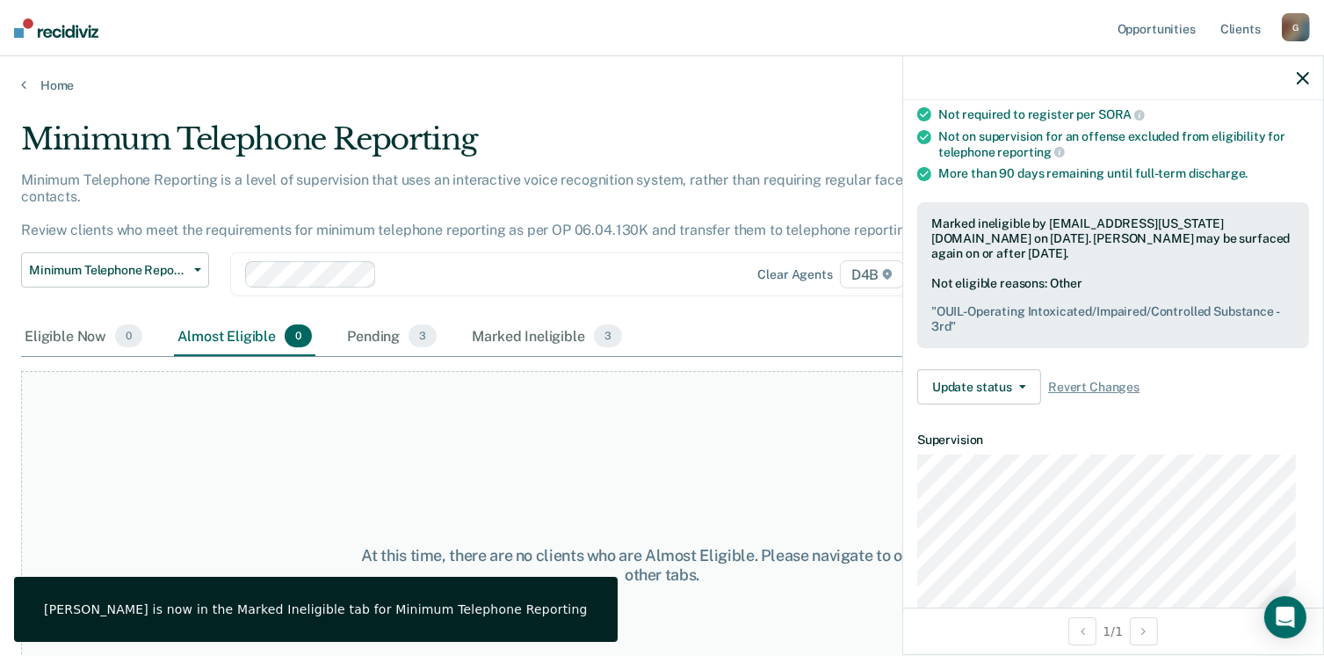
scroll to position [84, 0]
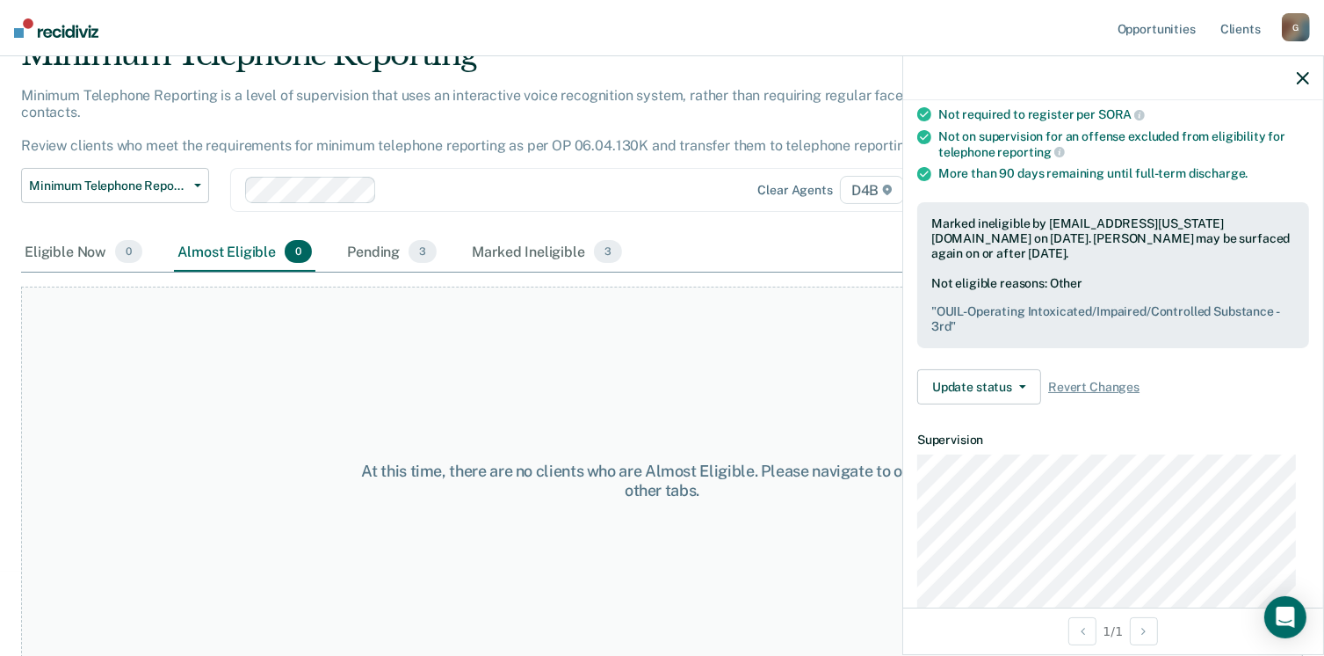
click at [1311, 75] on div at bounding box center [1113, 78] width 420 height 44
click at [1286, 77] on div at bounding box center [1113, 78] width 420 height 44
click at [1315, 72] on div at bounding box center [1113, 78] width 420 height 44
click at [1301, 78] on icon "button" at bounding box center [1303, 78] width 12 height 12
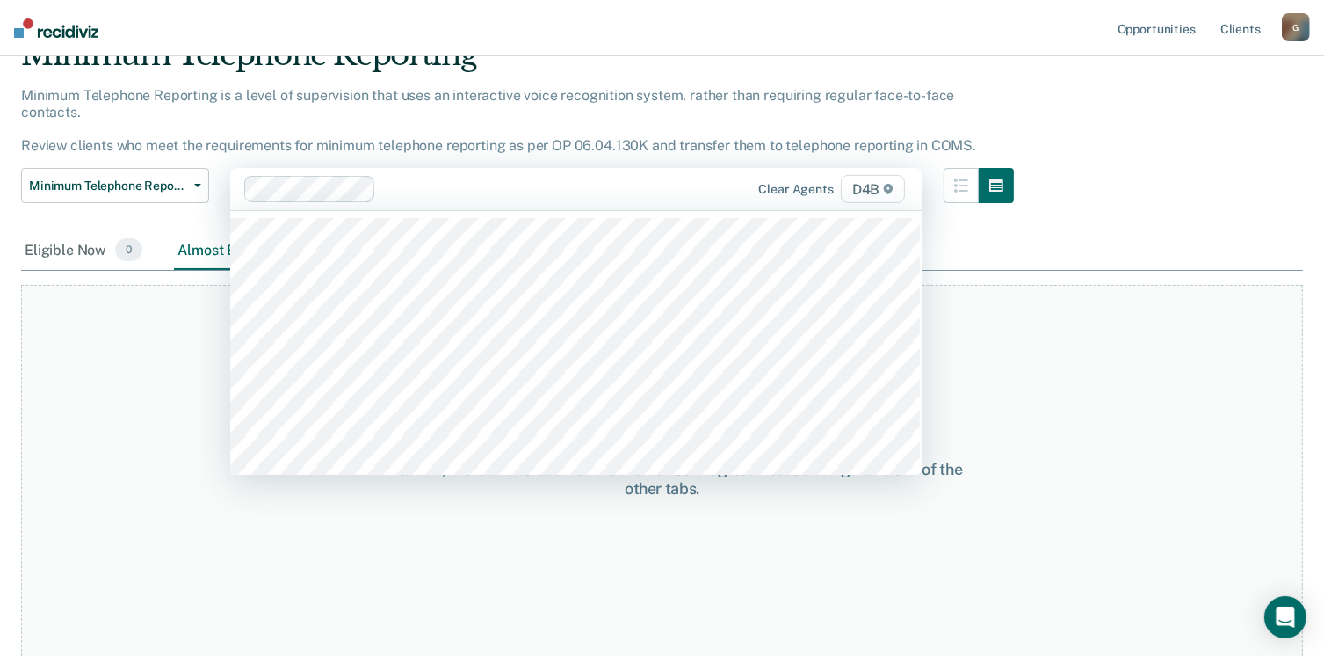
scroll to position [83, 0]
click at [608, 181] on div at bounding box center [545, 190] width 324 height 20
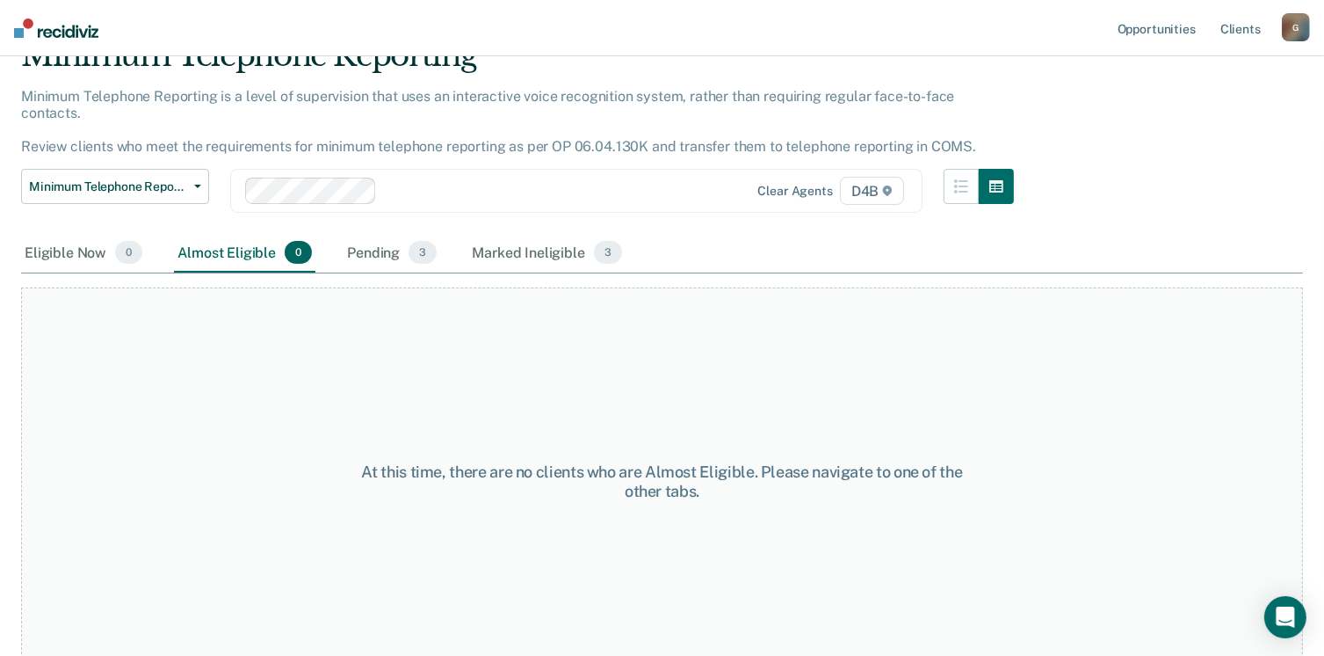
click at [1125, 338] on div "At this time, there are no clients who are Almost Eligible. Please navigate to …" at bounding box center [662, 481] width 1282 height 388
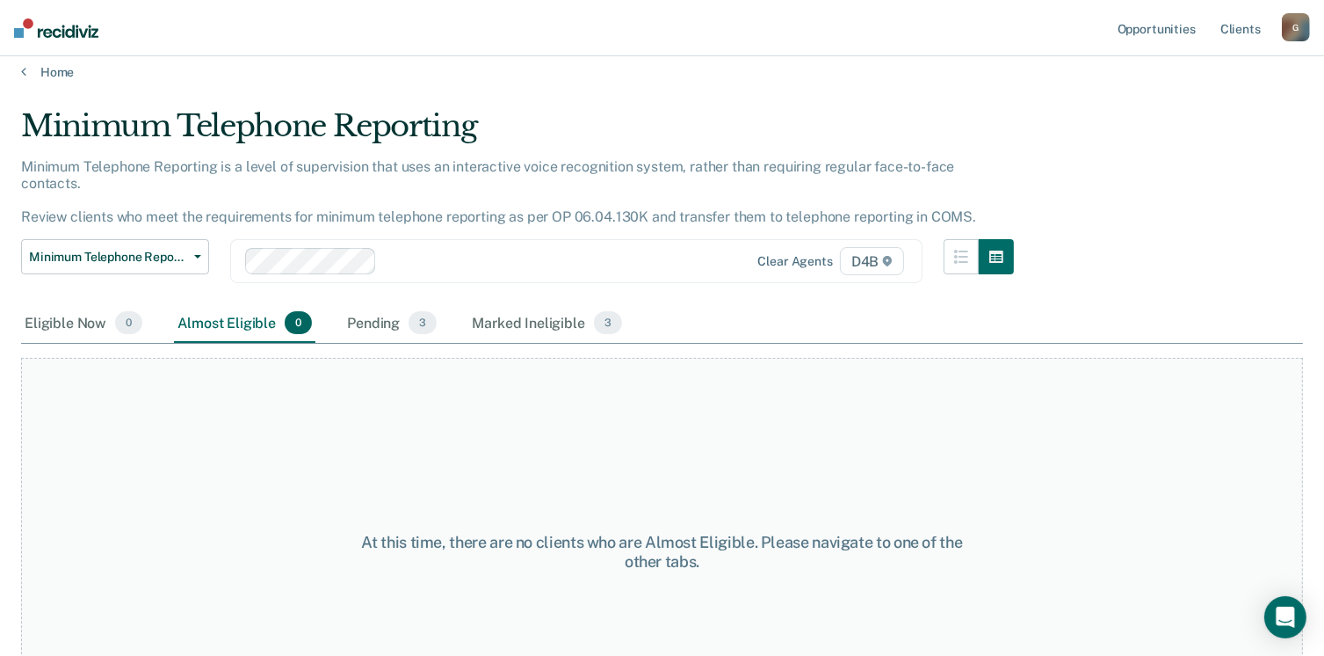
scroll to position [0, 0]
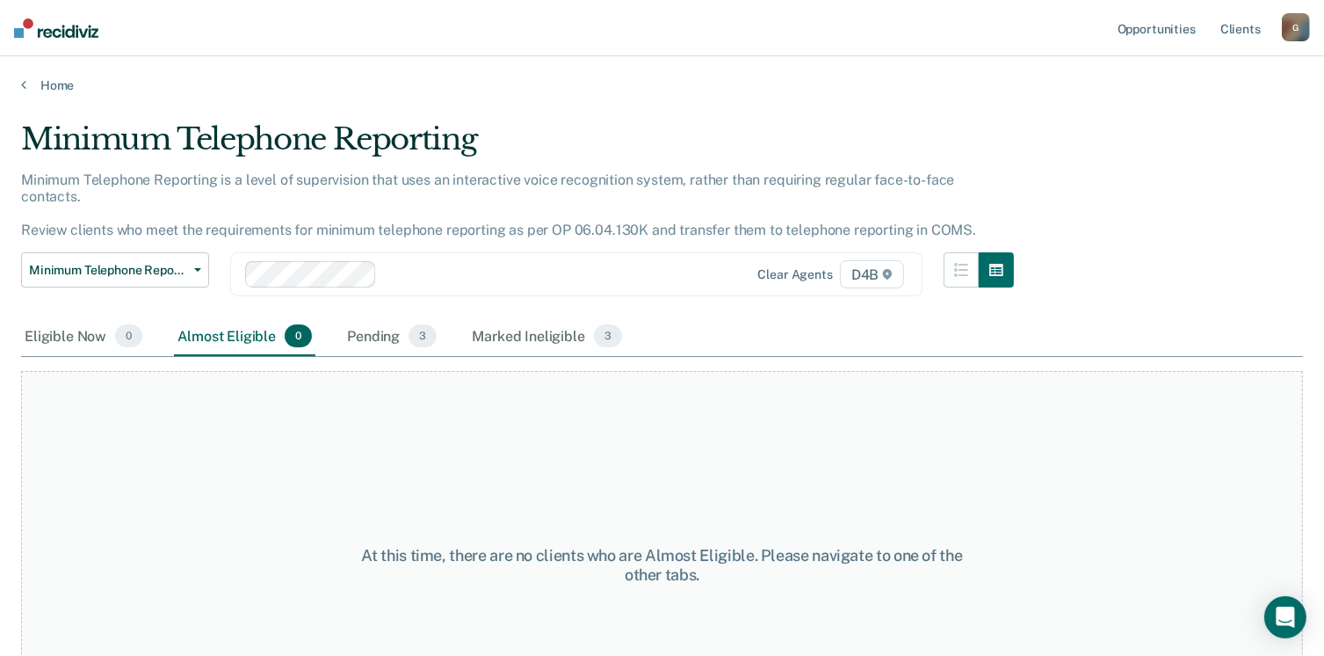
click at [14, 78] on div "Home" at bounding box center [662, 74] width 1324 height 37
click at [24, 85] on icon at bounding box center [23, 84] width 5 height 14
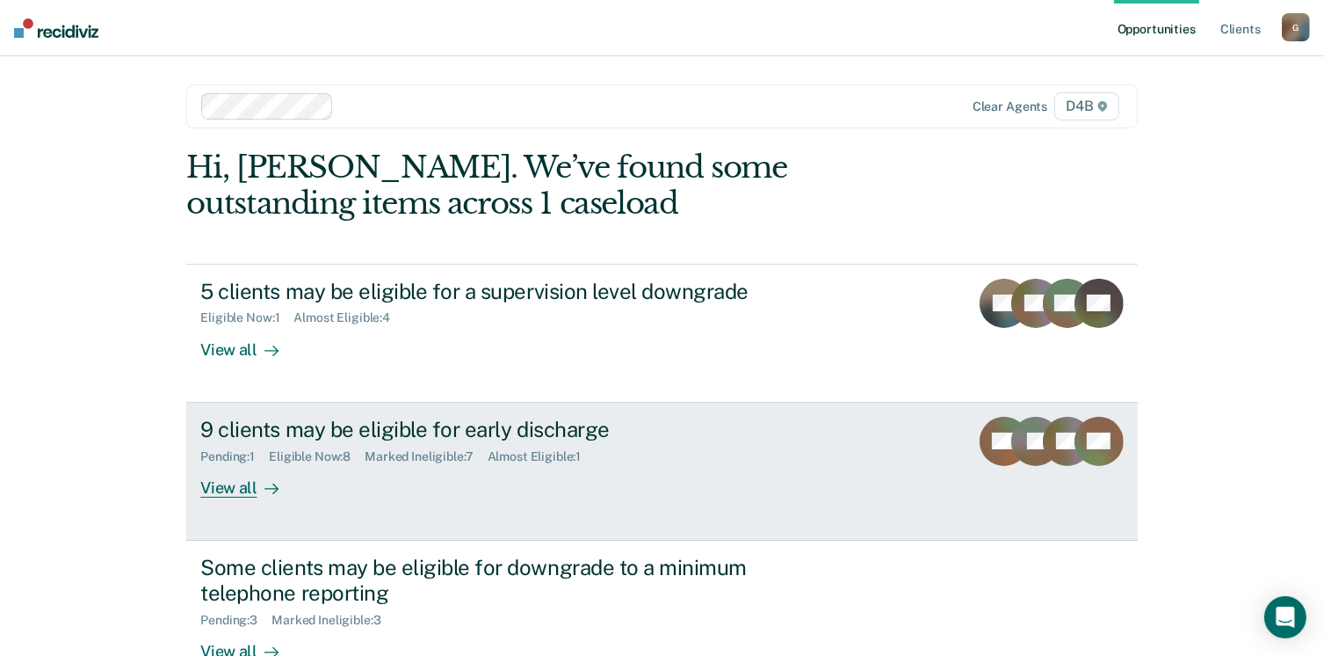
click at [221, 493] on div "View all" at bounding box center [249, 480] width 98 height 34
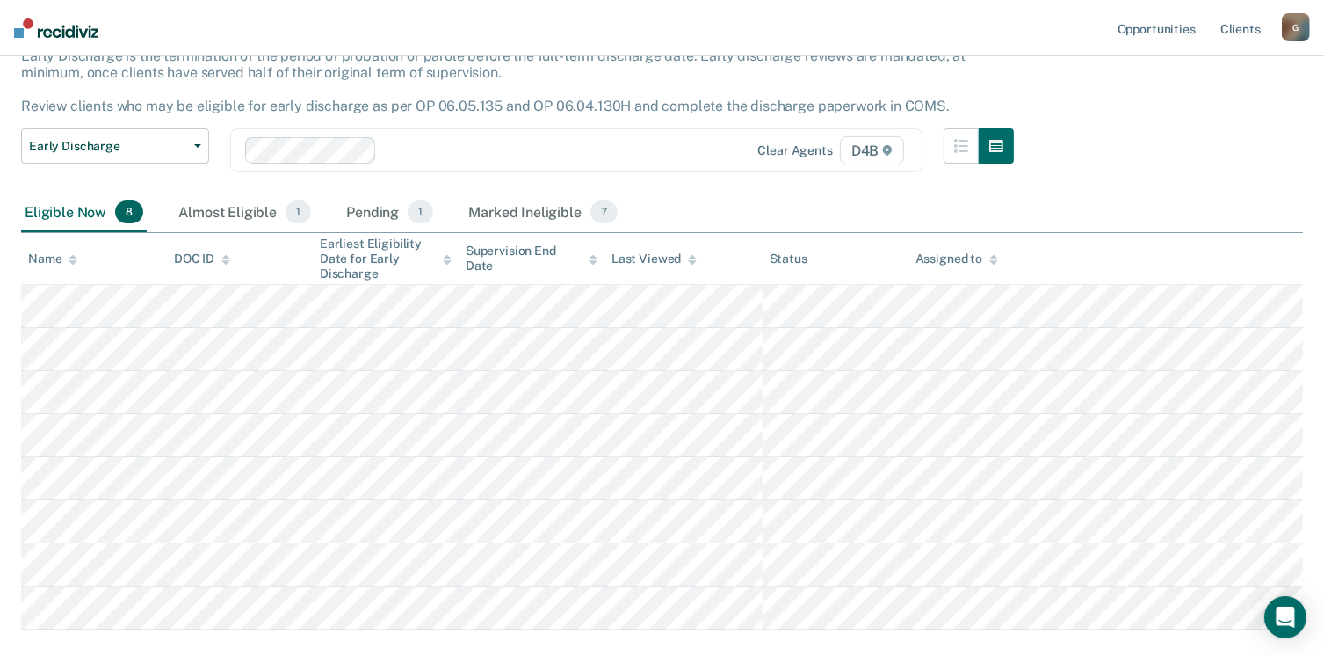
scroll to position [130, 0]
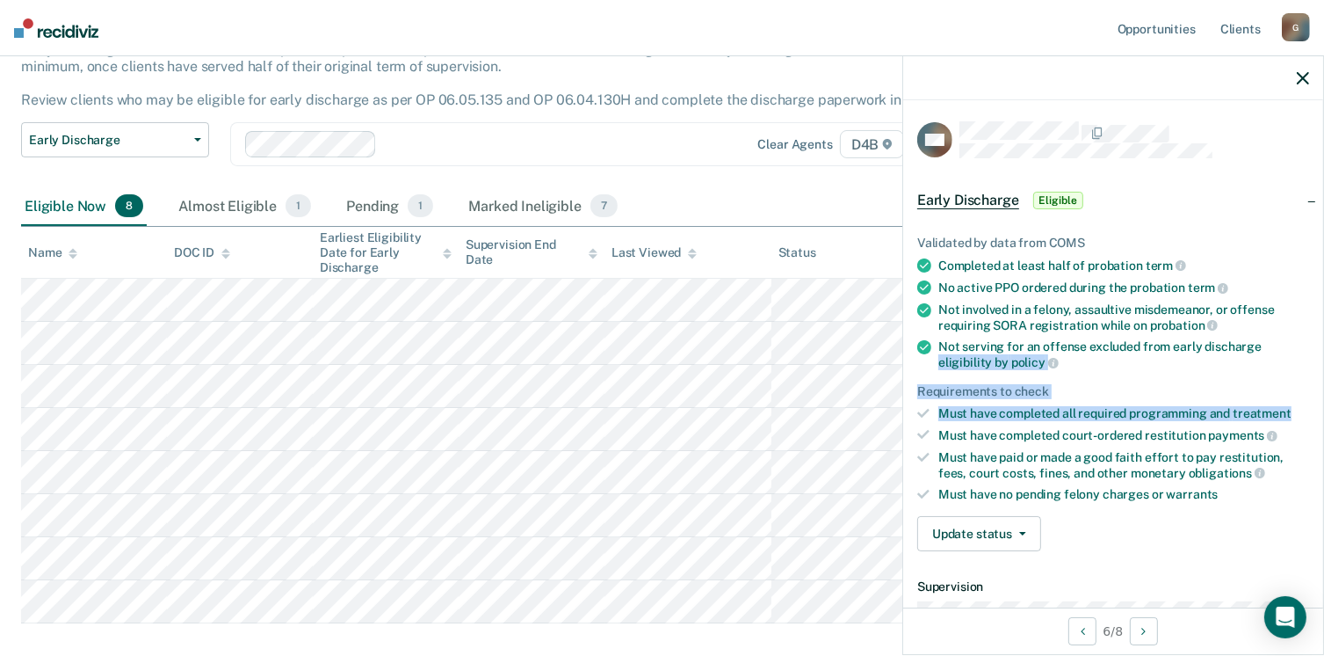
drag, startPoint x: 1308, startPoint y: 339, endPoint x: 1304, endPoint y: 401, distance: 61.6
click at [1304, 401] on div "Validated by data from COMS Completed at least half of probation term No active…" at bounding box center [1113, 386] width 420 height 358
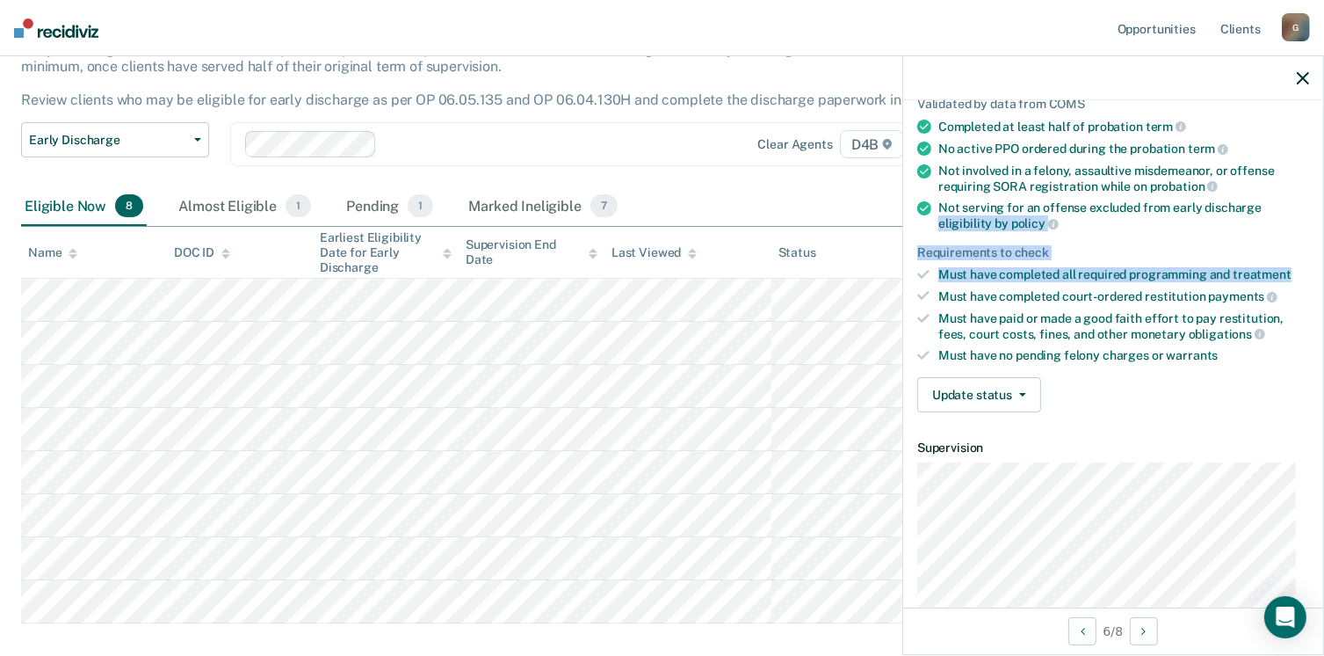
scroll to position [136, 0]
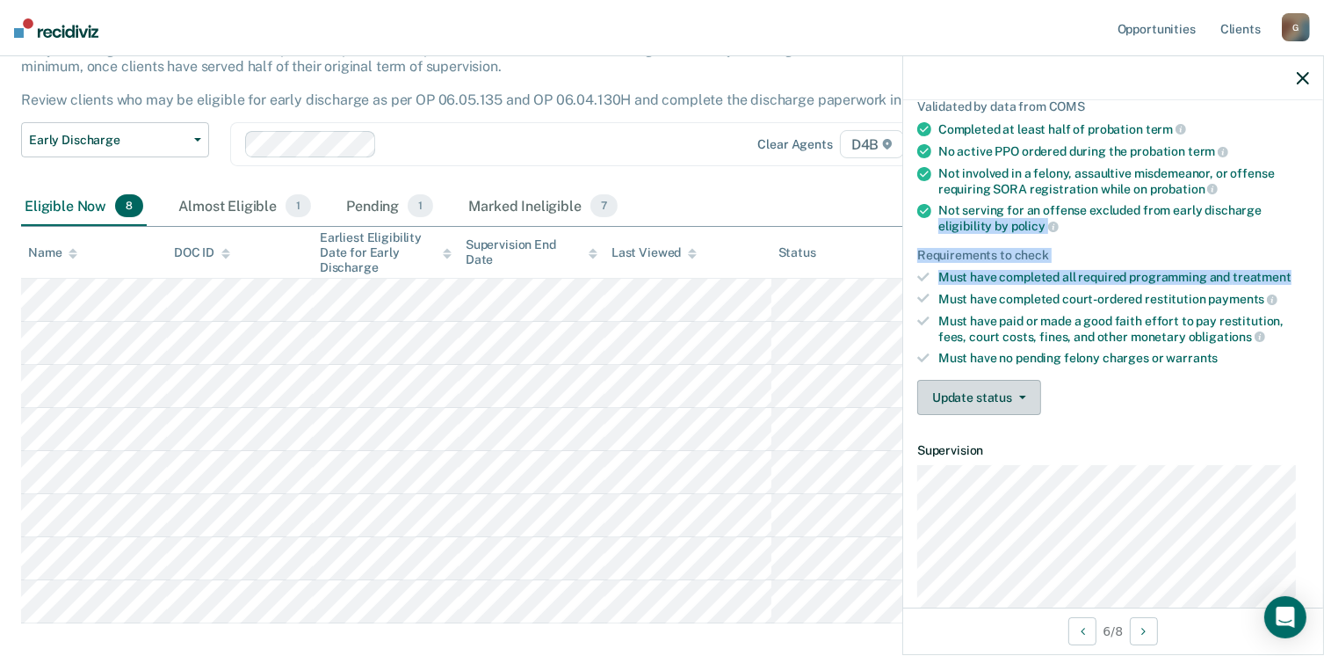
click at [1004, 402] on button "Update status" at bounding box center [979, 397] width 124 height 35
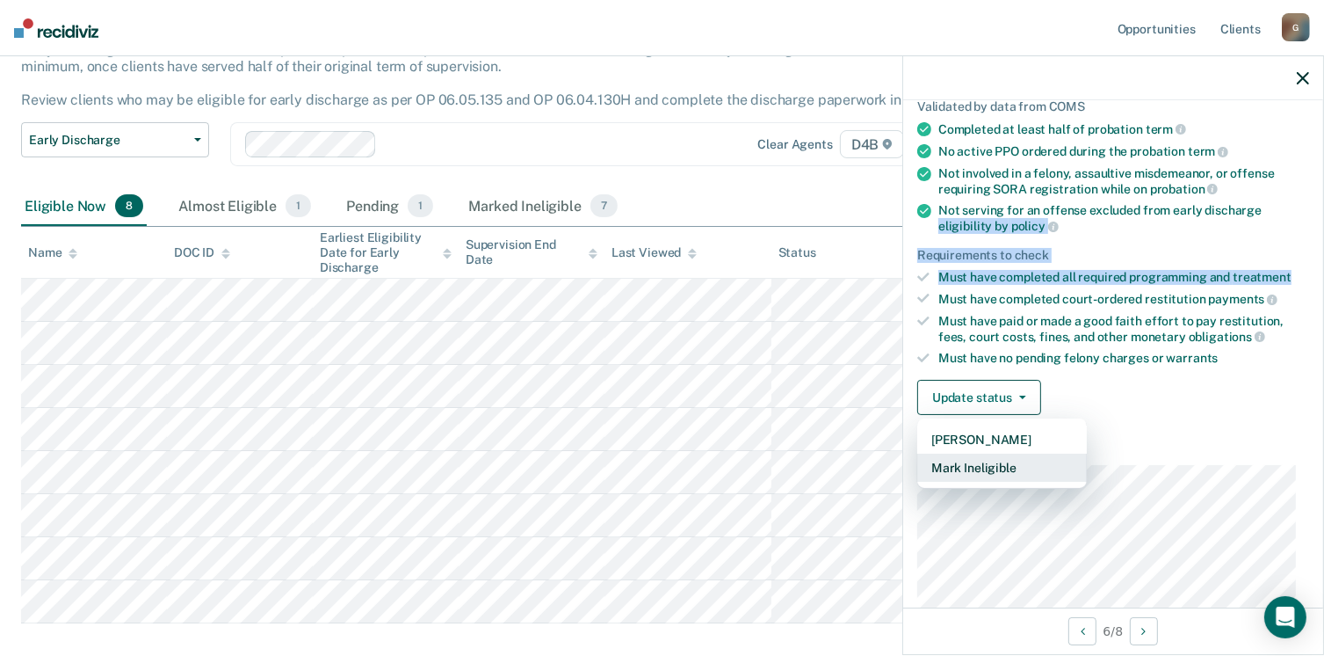
click at [1004, 454] on button "Mark Ineligible" at bounding box center [1002, 467] width 170 height 28
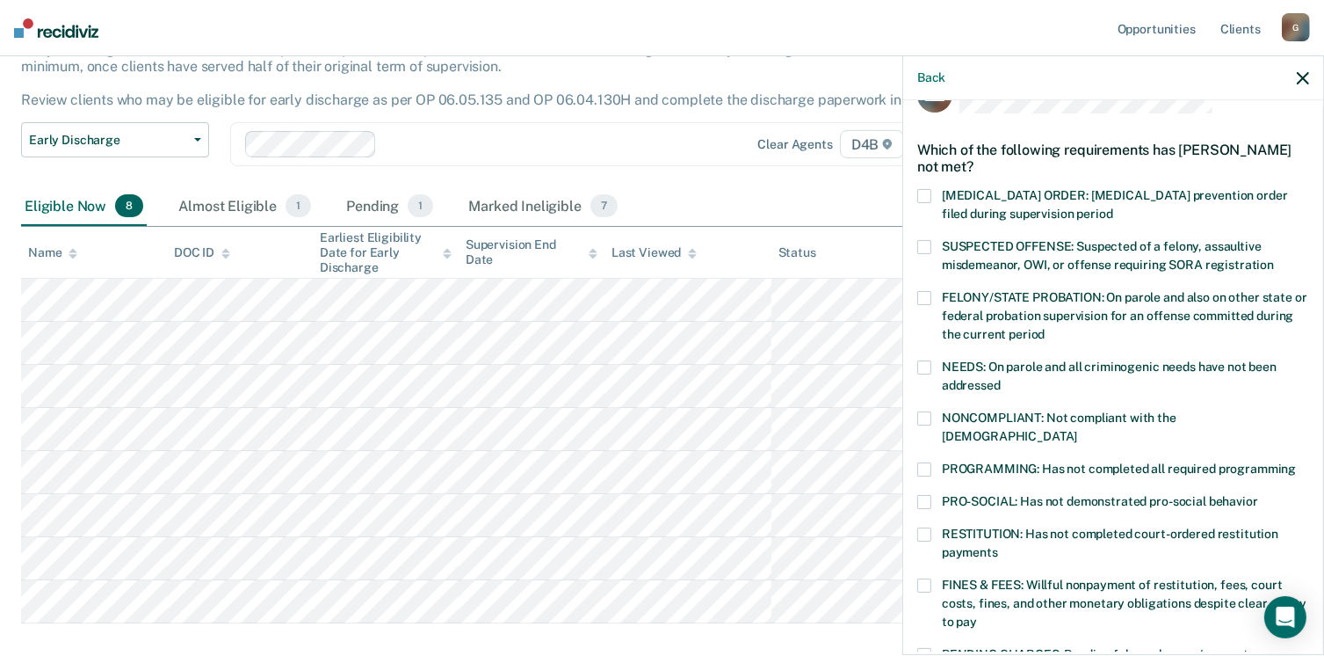
scroll to position [43, 0]
click at [930, 293] on span at bounding box center [924, 300] width 14 height 14
click at [926, 257] on label "SUSPECTED OFFENSE: Suspected of a felony, assaultive misdemeanor, OWI, or offen…" at bounding box center [1113, 260] width 392 height 37
click at [926, 250] on span at bounding box center [924, 249] width 14 height 14
click at [938, 236] on div "[MEDICAL_DATA] ORDER: [MEDICAL_DATA] prevention order filed during supervision …" at bounding box center [1113, 216] width 392 height 51
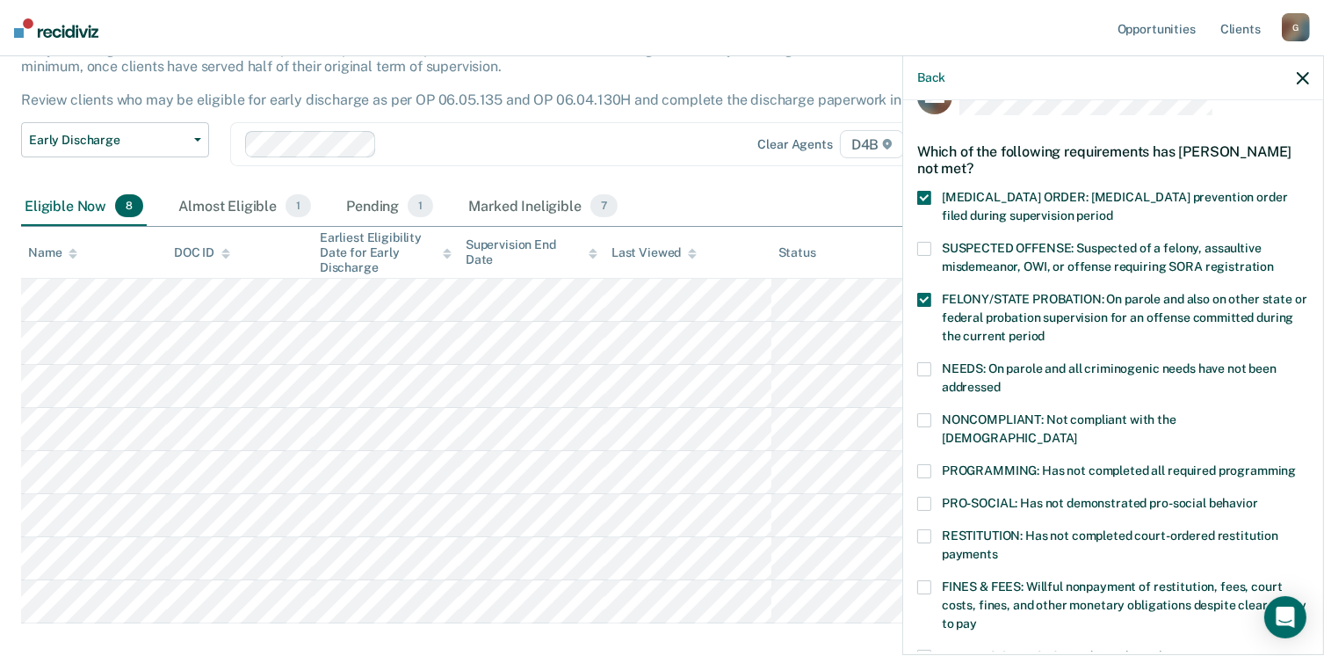
click at [926, 244] on span at bounding box center [924, 249] width 14 height 14
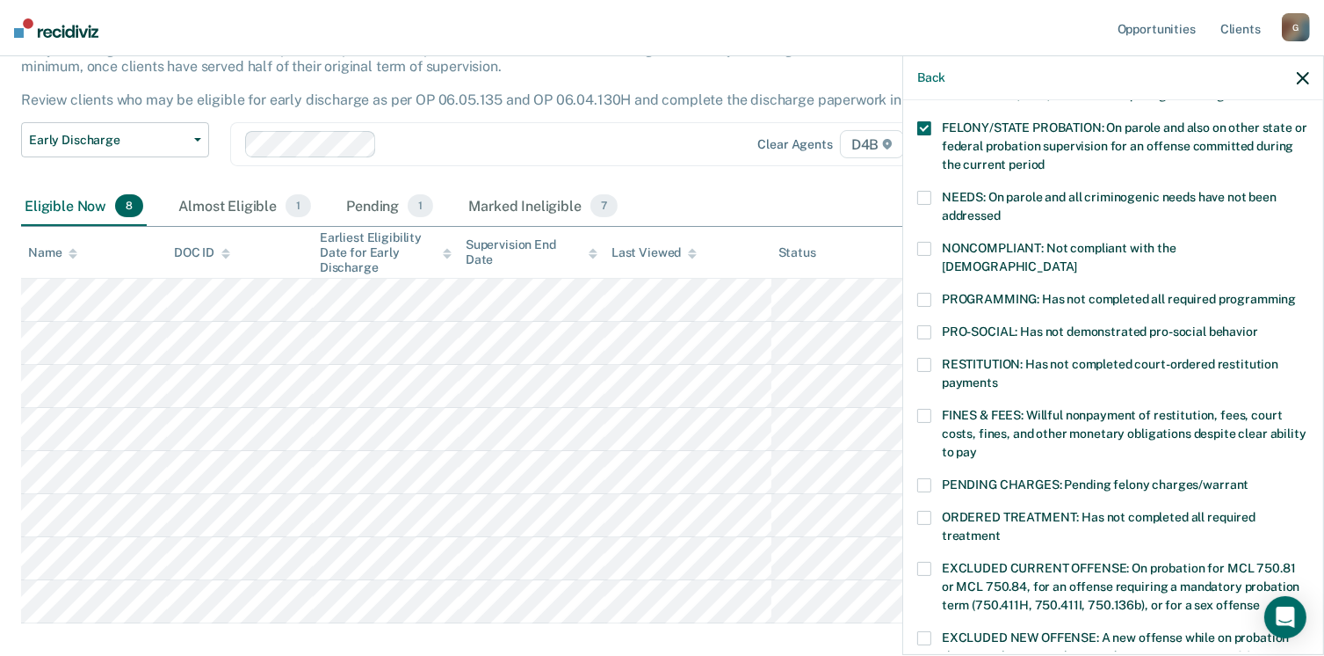
scroll to position [216, 0]
click at [928, 476] on span at bounding box center [924, 483] width 14 height 14
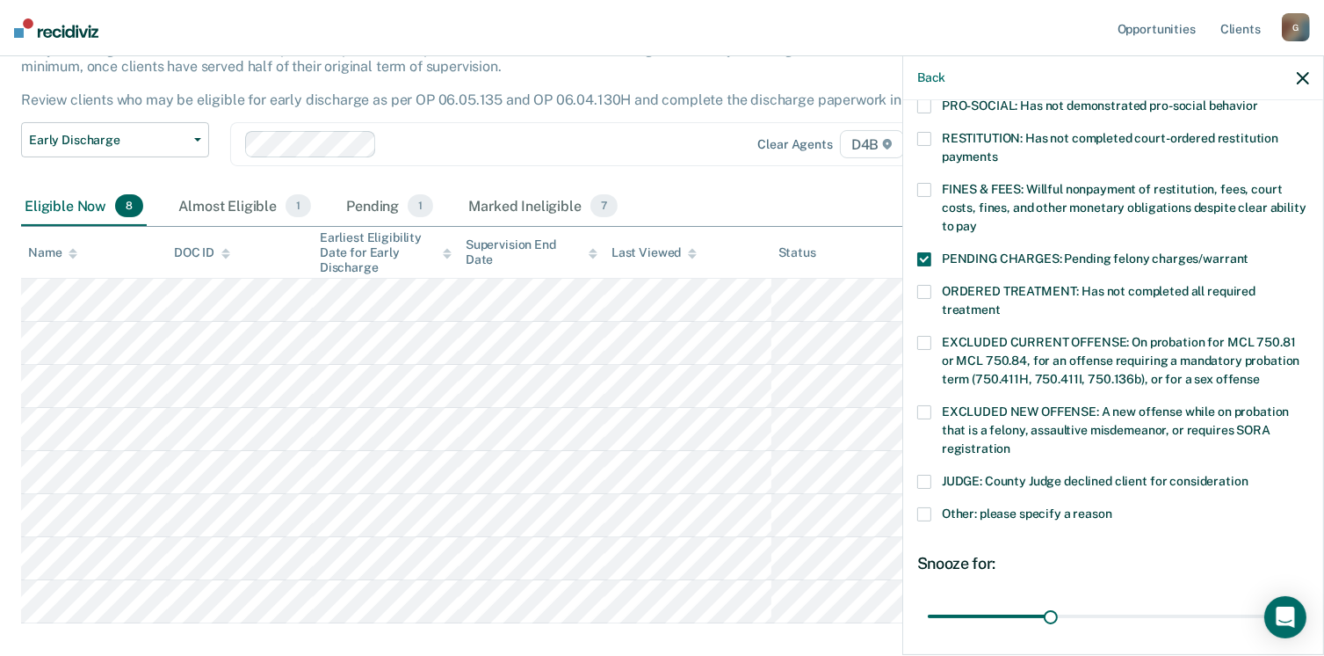
scroll to position [452, 0]
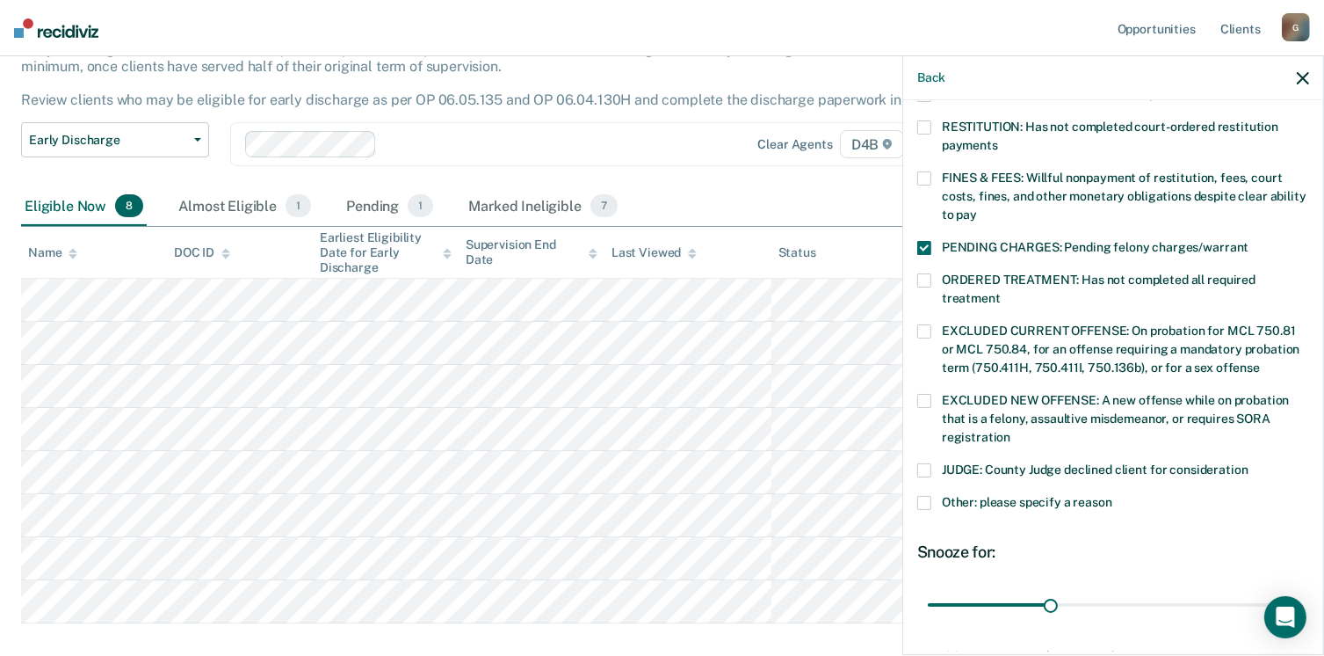
click at [930, 394] on span at bounding box center [924, 401] width 14 height 14
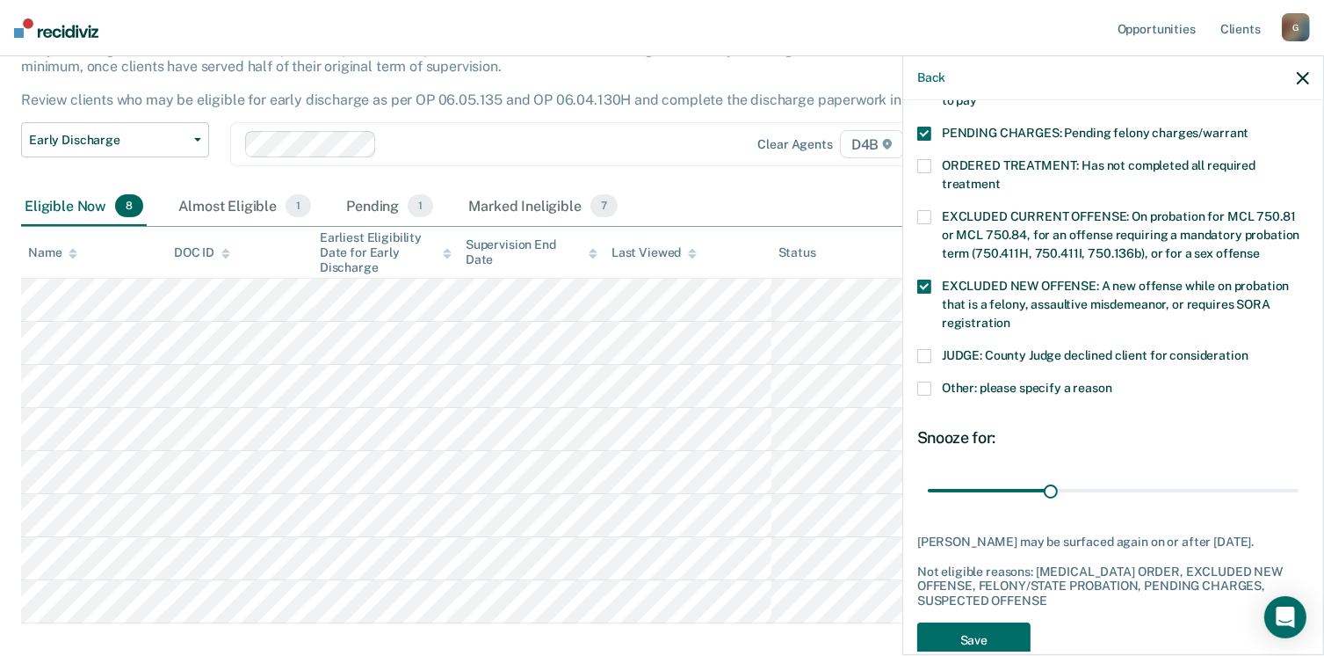
scroll to position [579, 0]
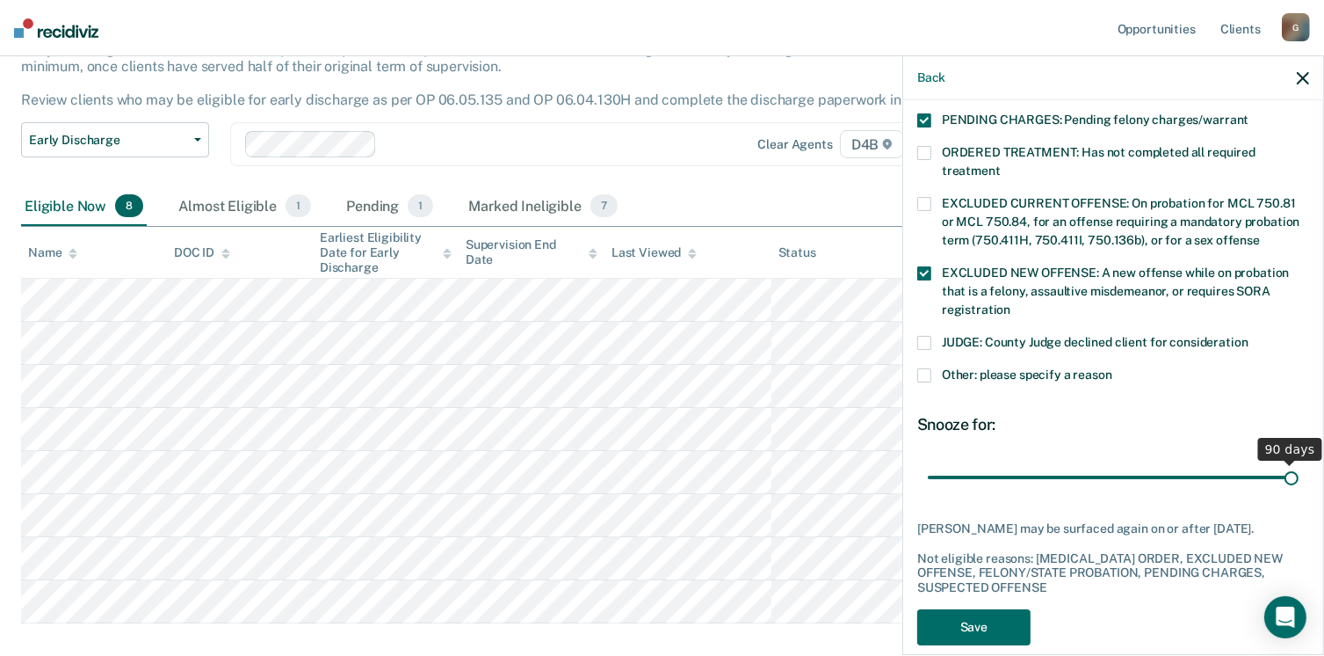
drag, startPoint x: 1048, startPoint y: 454, endPoint x: 1287, endPoint y: 480, distance: 240.4
type input "90"
click at [1287, 480] on input "range" at bounding box center [1113, 477] width 371 height 31
click at [947, 611] on button "Save" at bounding box center [973, 627] width 113 height 36
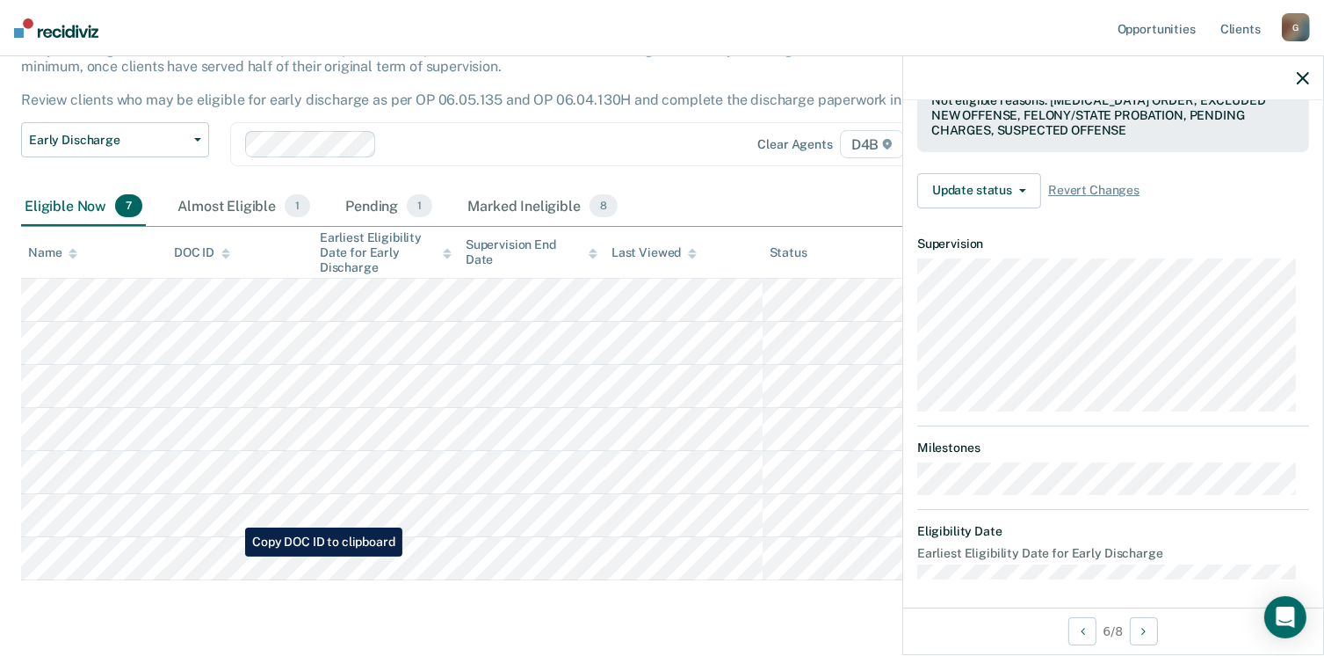
scroll to position [324, 0]
